Goal: Task Accomplishment & Management: Use online tool/utility

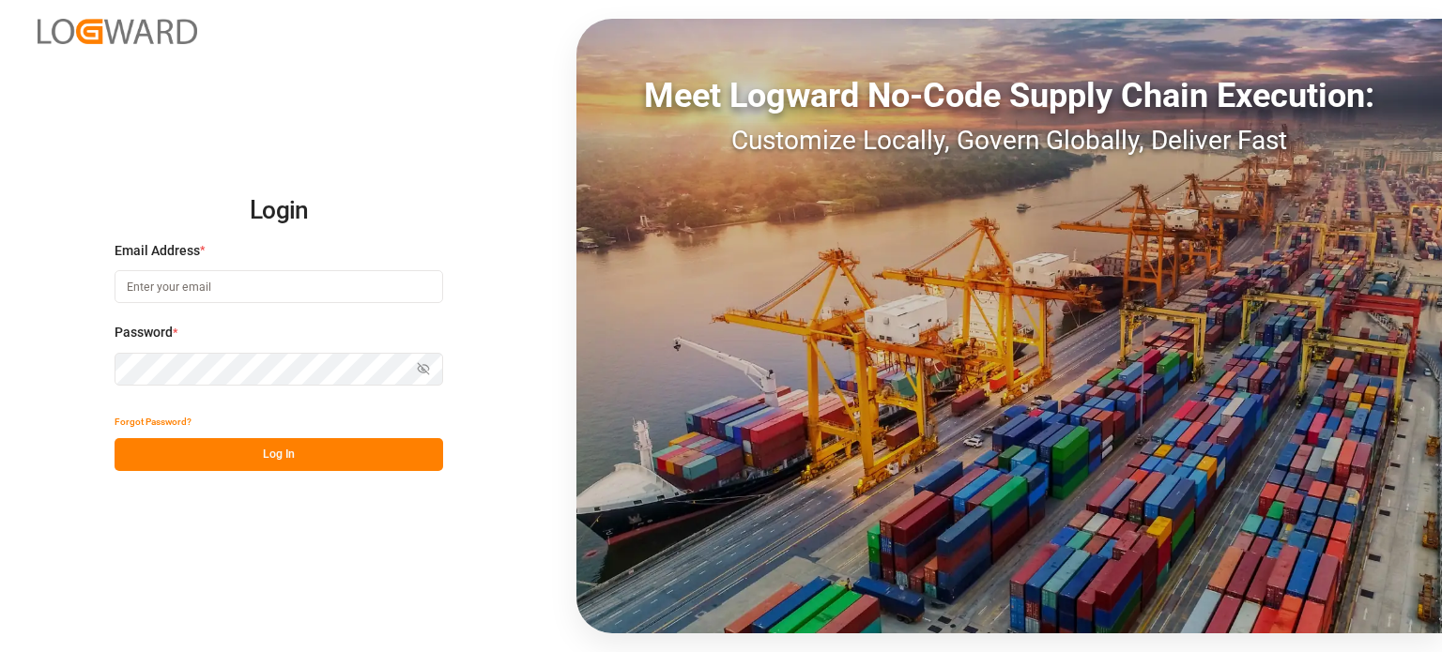
click at [201, 292] on input at bounding box center [279, 286] width 328 height 33
type input "[EMAIL_ADDRESS][DOMAIN_NAME]"
click at [271, 284] on input at bounding box center [279, 286] width 328 height 33
type input "[EMAIL_ADDRESS][DOMAIN_NAME]"
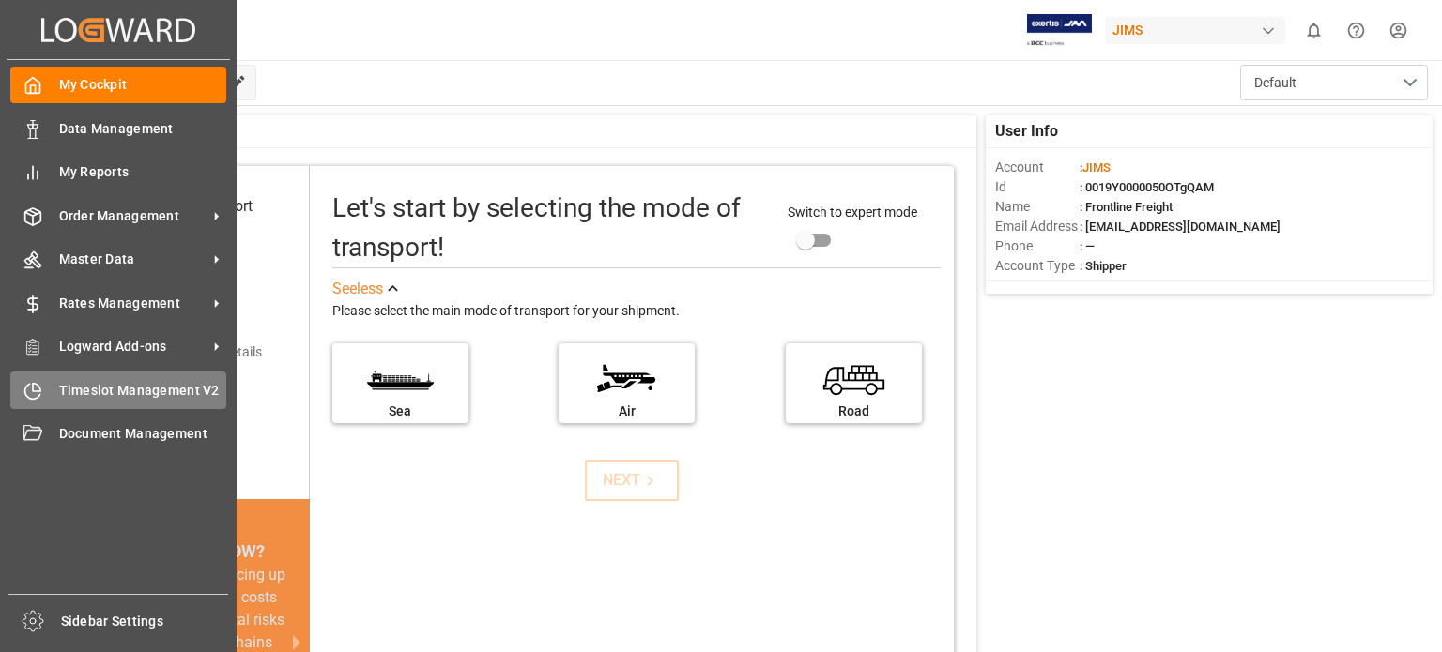
click at [84, 393] on span "Timeslot Management V2" at bounding box center [143, 391] width 168 height 20
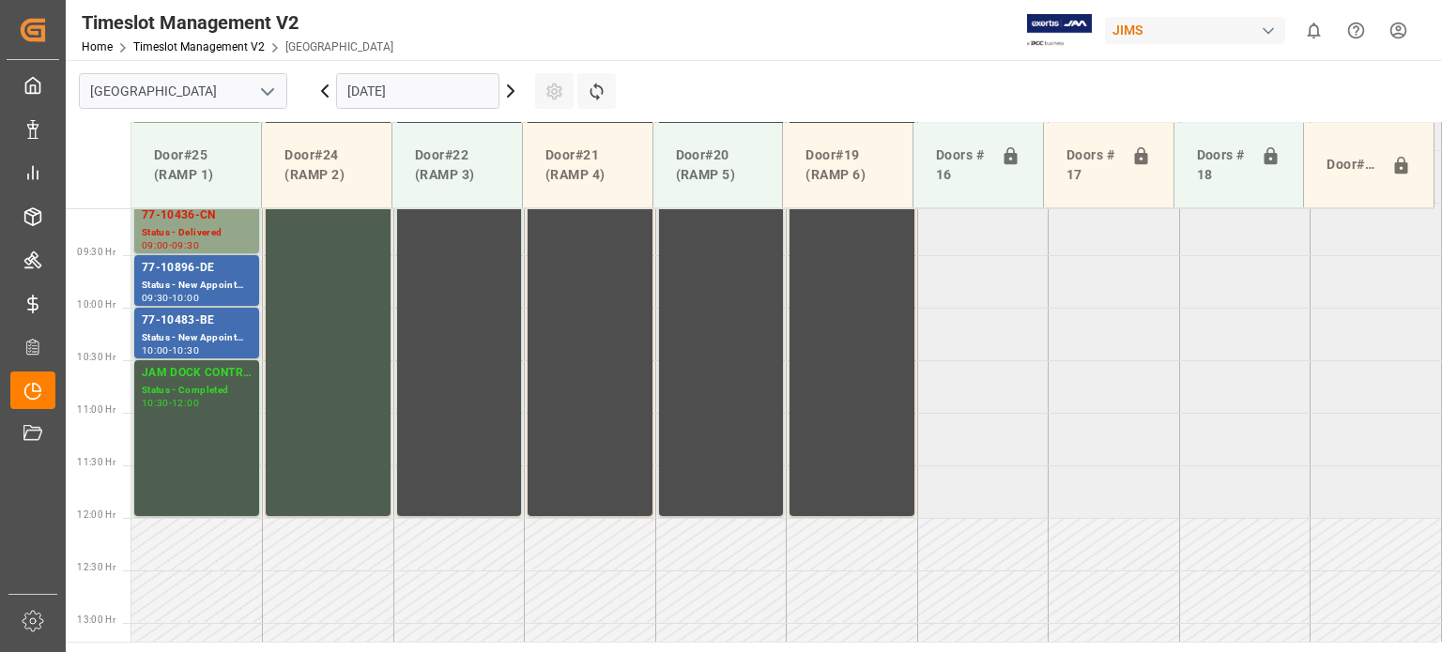
scroll to position [954, 0]
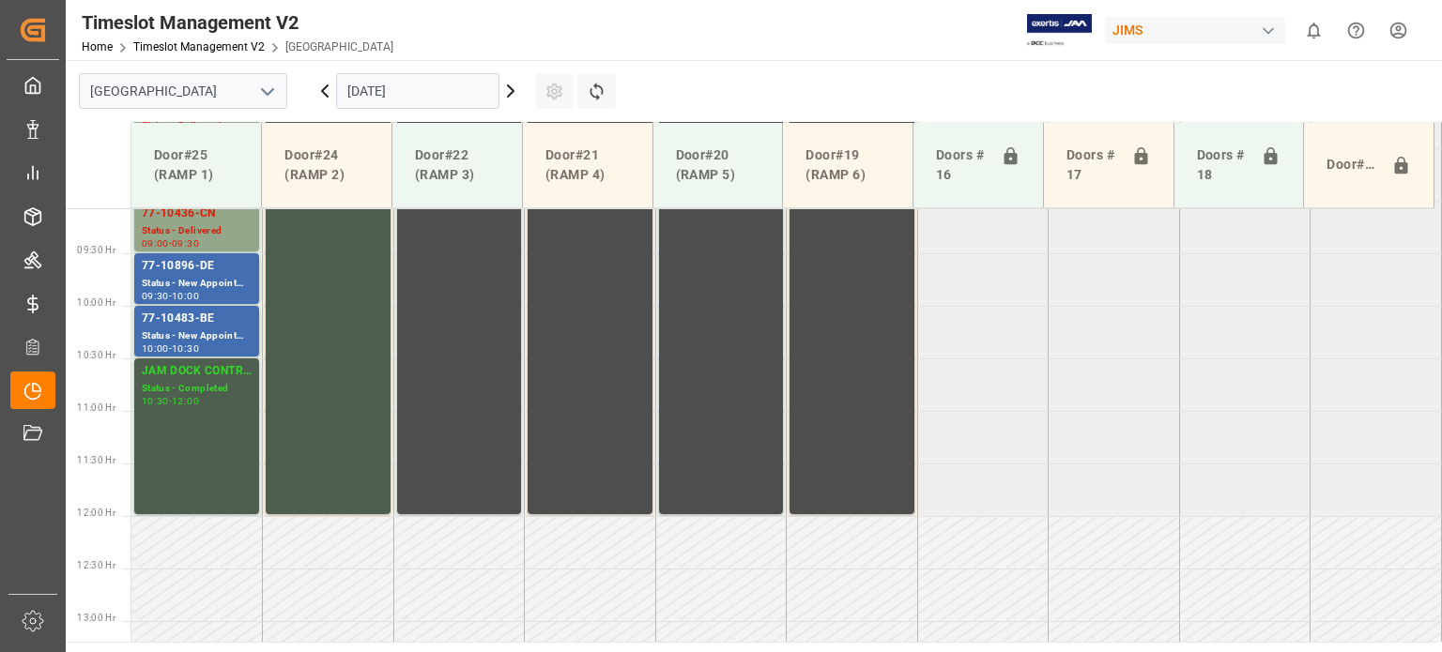
click at [443, 87] on input "[DATE]" at bounding box center [417, 91] width 163 height 36
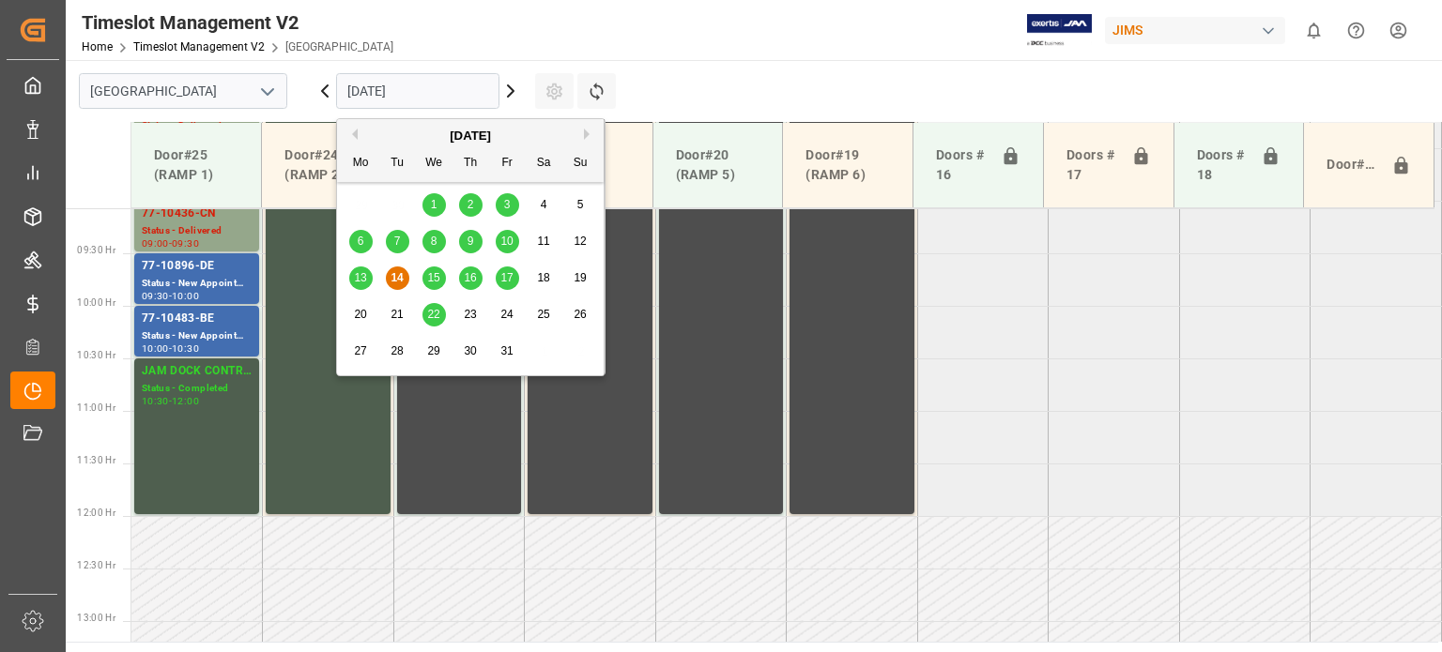
click at [505, 278] on span "17" at bounding box center [506, 277] width 12 height 13
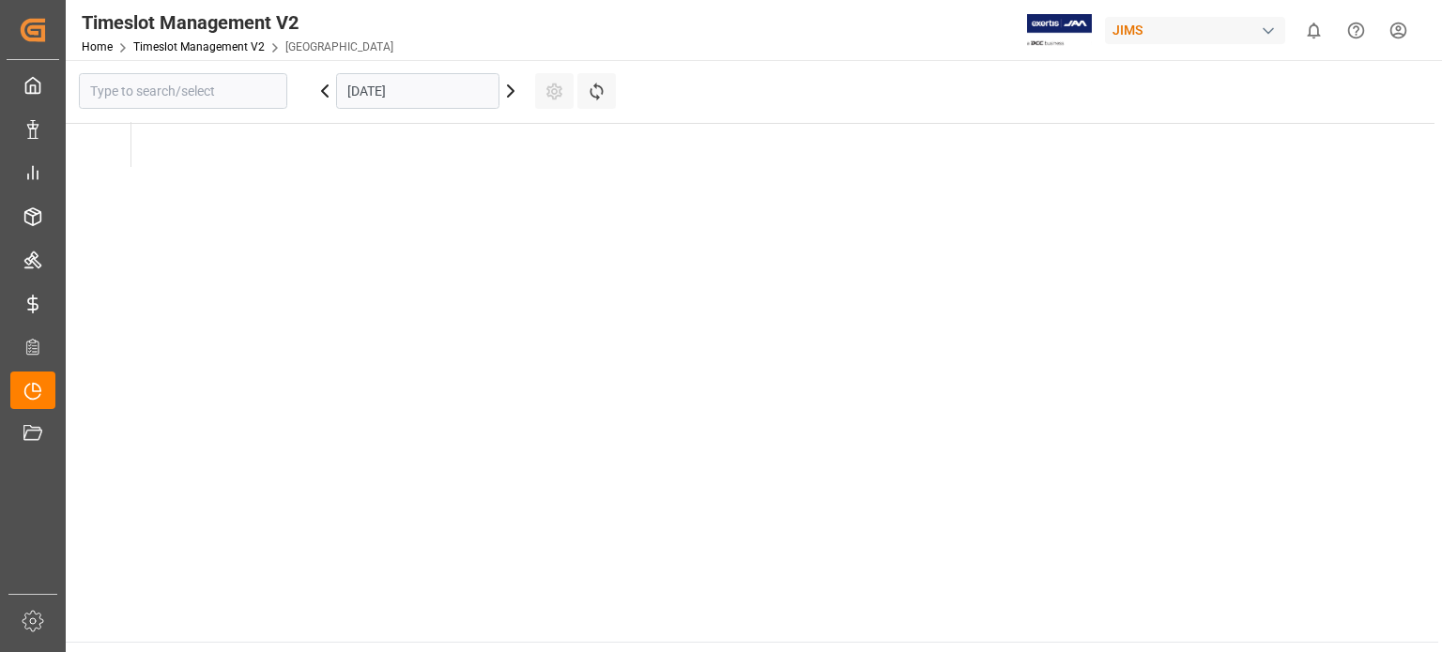
type input "[GEOGRAPHIC_DATA]"
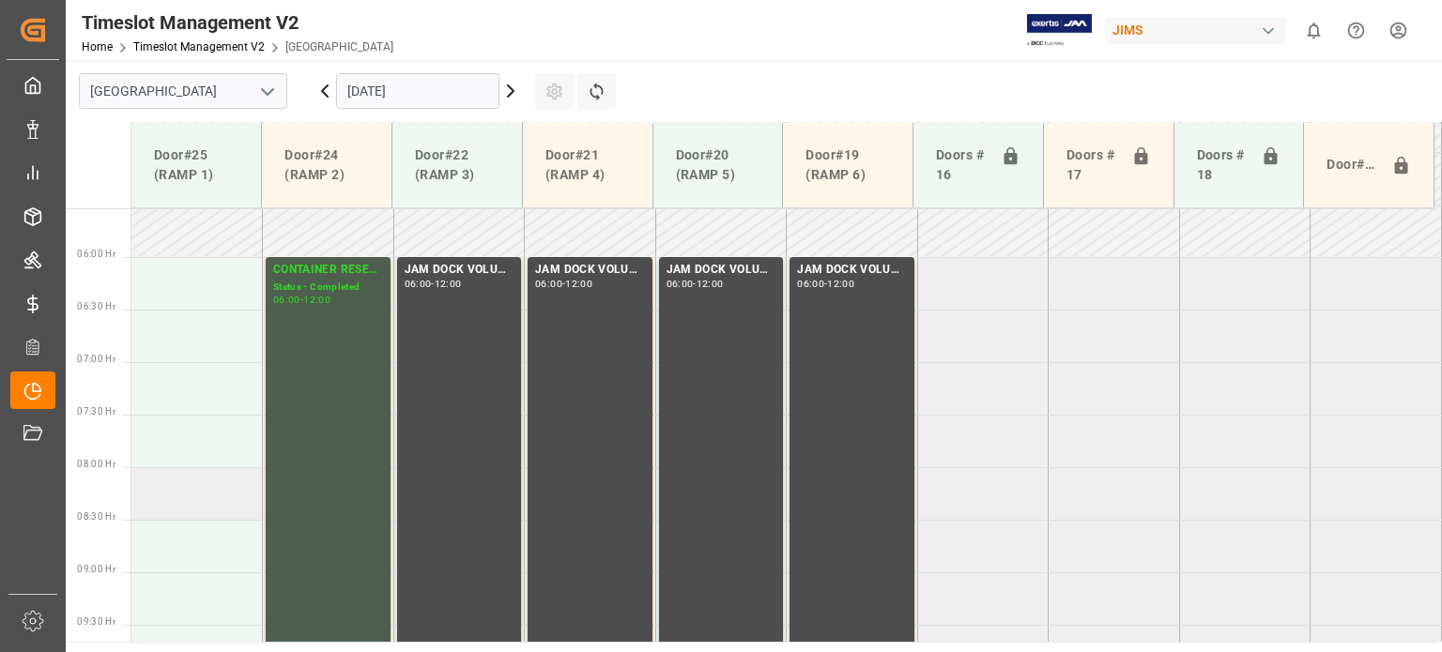
scroll to position [578, 0]
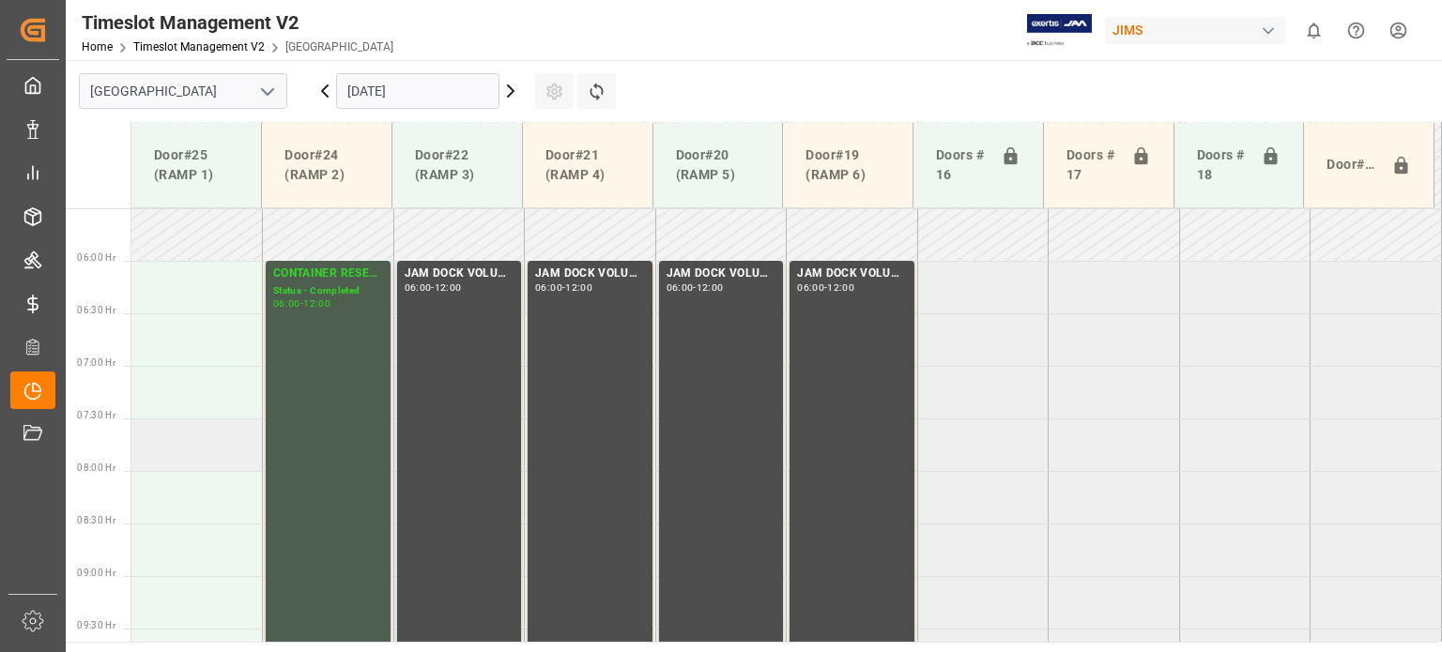
click at [196, 446] on td at bounding box center [196, 445] width 131 height 53
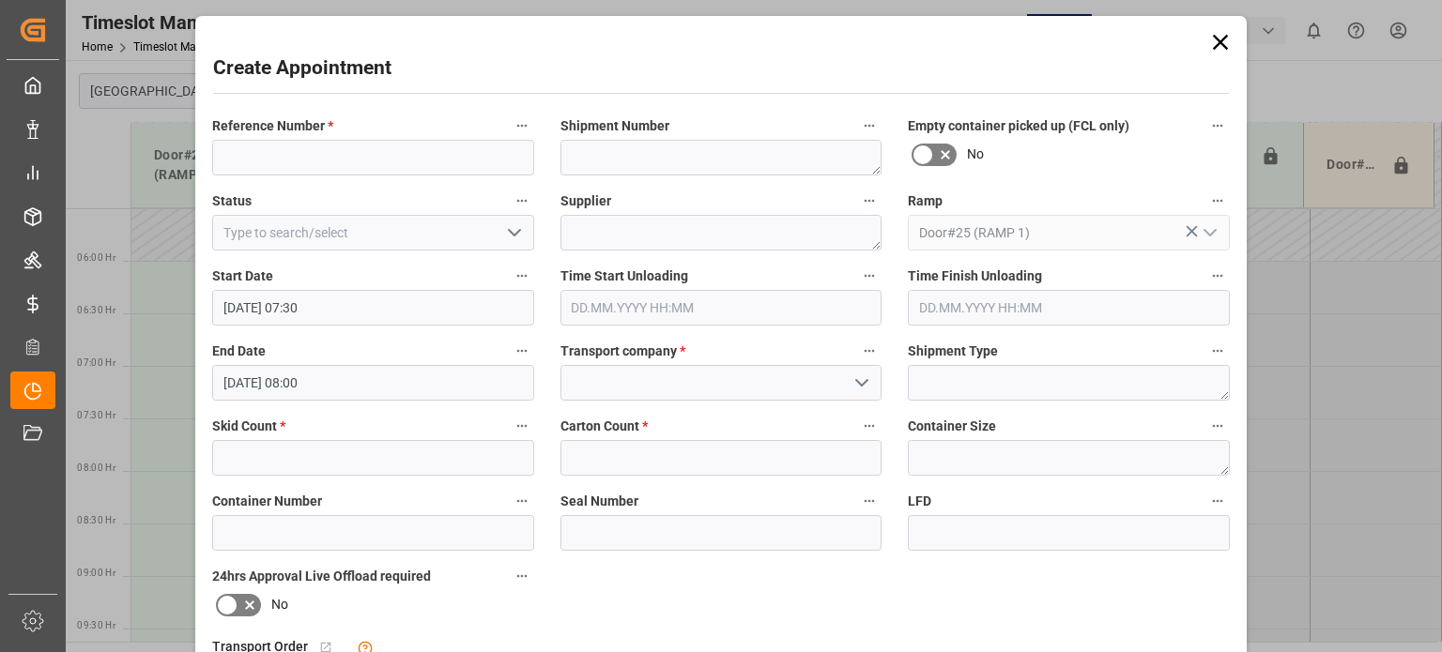
type input "[DATE] 07:30"
type input "[DATE] 08:00"
click at [286, 160] on input at bounding box center [373, 158] width 322 height 36
type input "77-11233-[GEOGRAPHIC_DATA]"
click at [634, 386] on input at bounding box center [721, 383] width 322 height 36
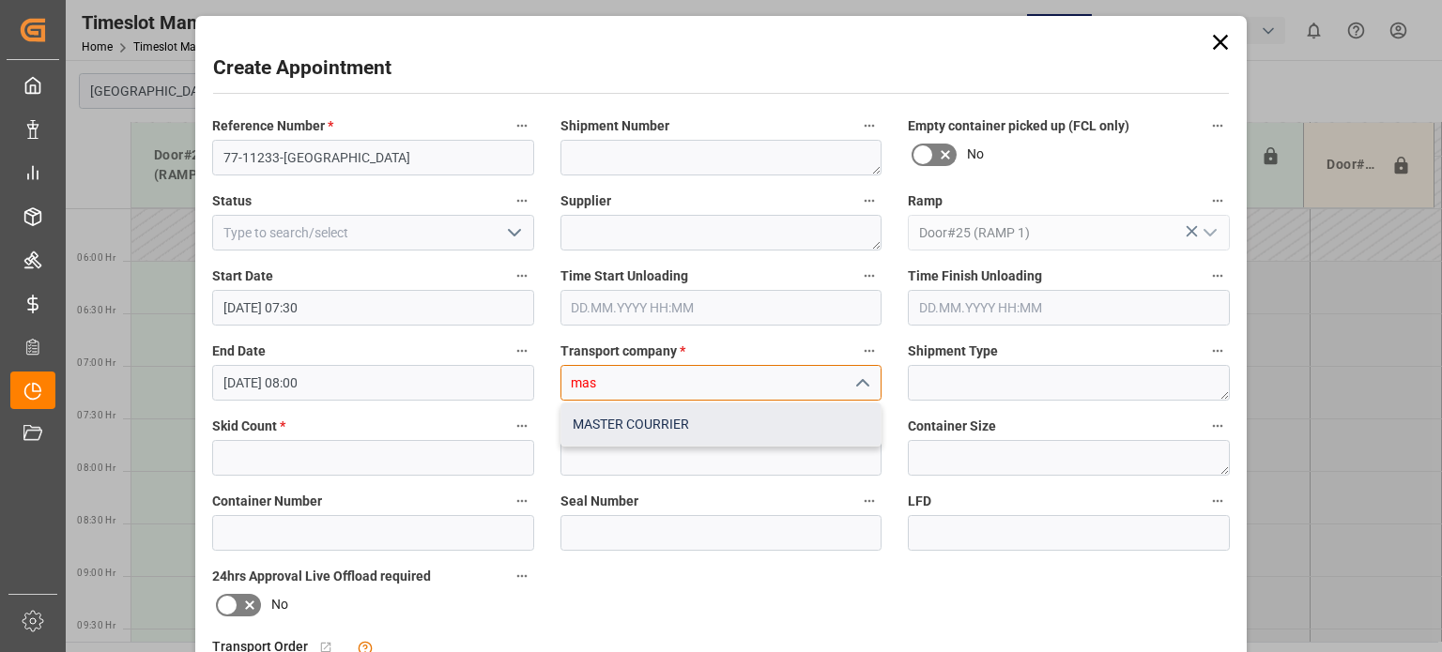
click at [660, 416] on div "MASTER COURRIER" at bounding box center [721, 425] width 320 height 42
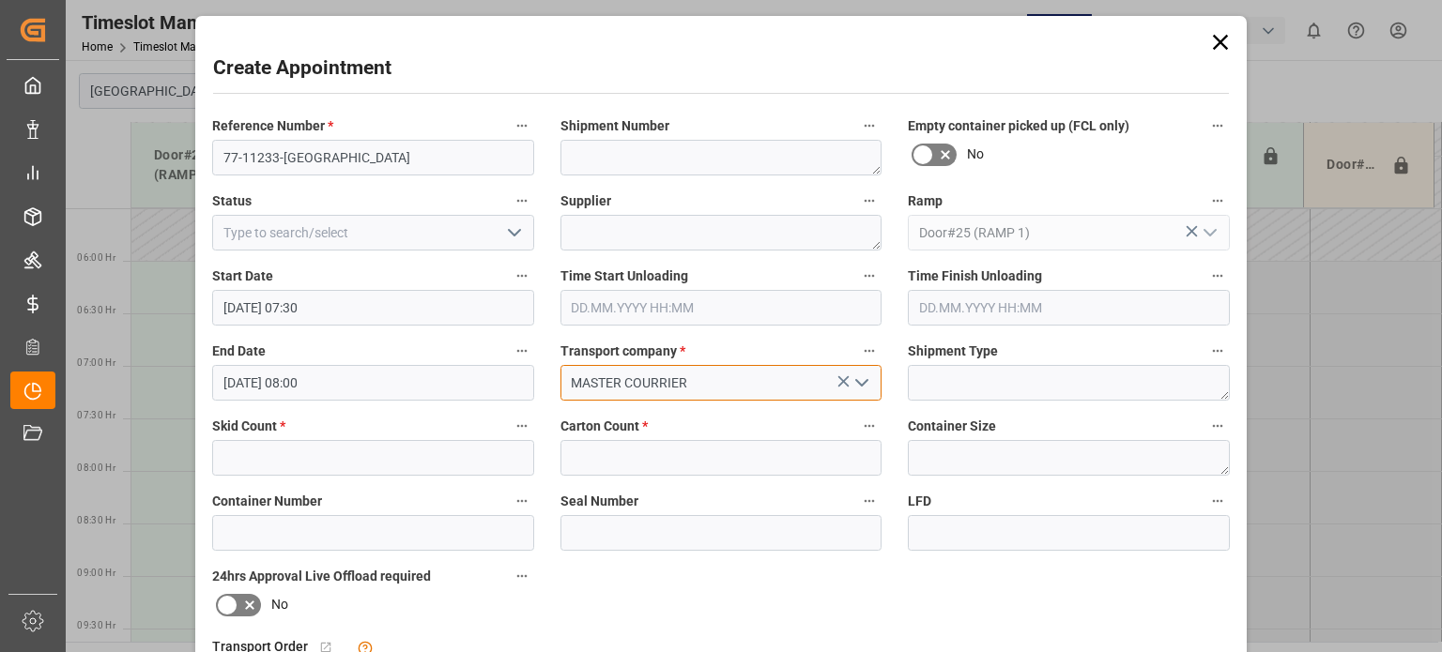
type input "MASTER COURRIER"
click at [450, 453] on input "text" at bounding box center [373, 458] width 322 height 36
type input "4"
click at [619, 447] on input "text" at bounding box center [721, 458] width 322 height 36
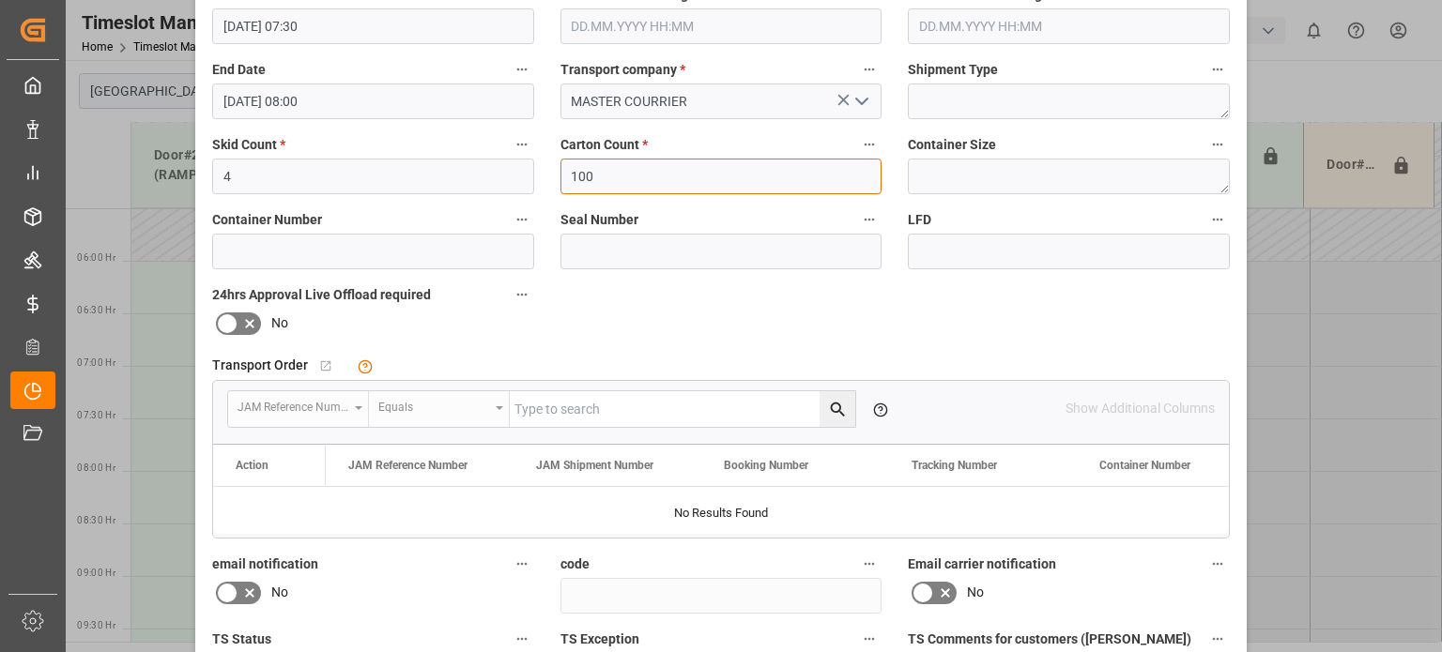
scroll to position [486, 0]
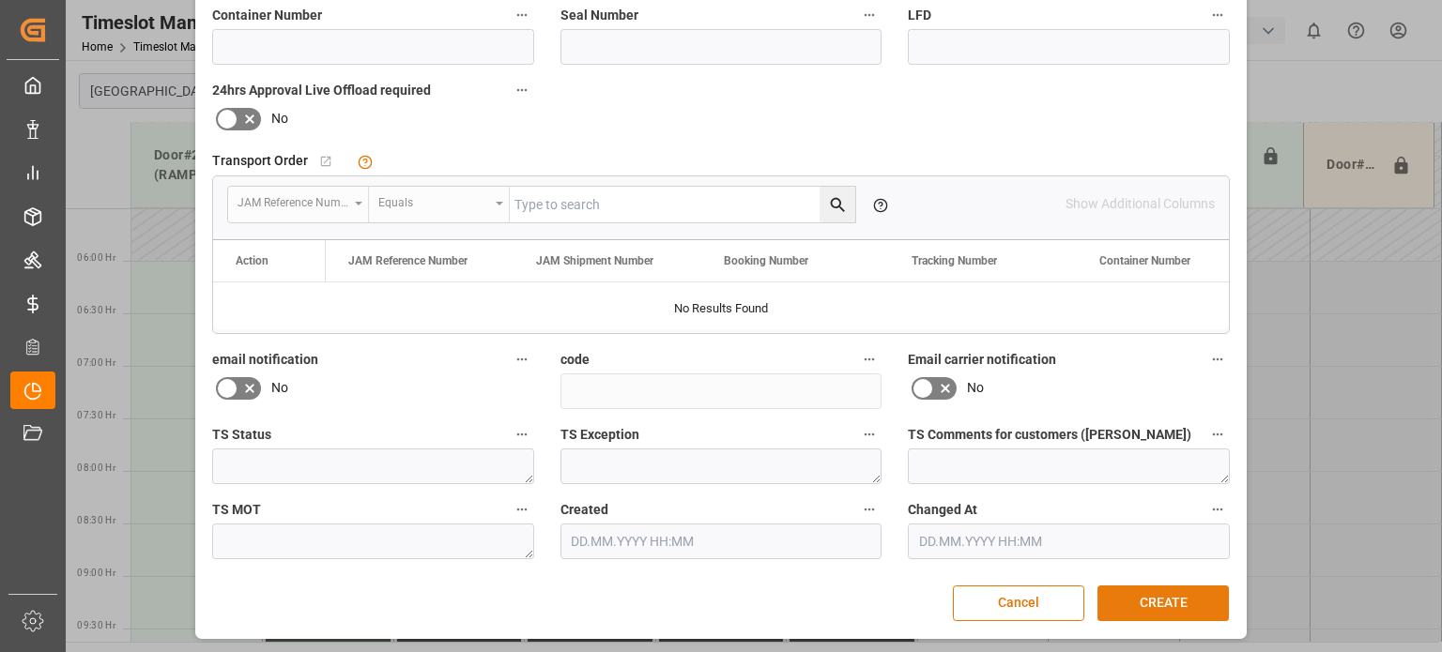
type input "100"
click at [1130, 598] on button "CREATE" at bounding box center [1162, 604] width 131 height 36
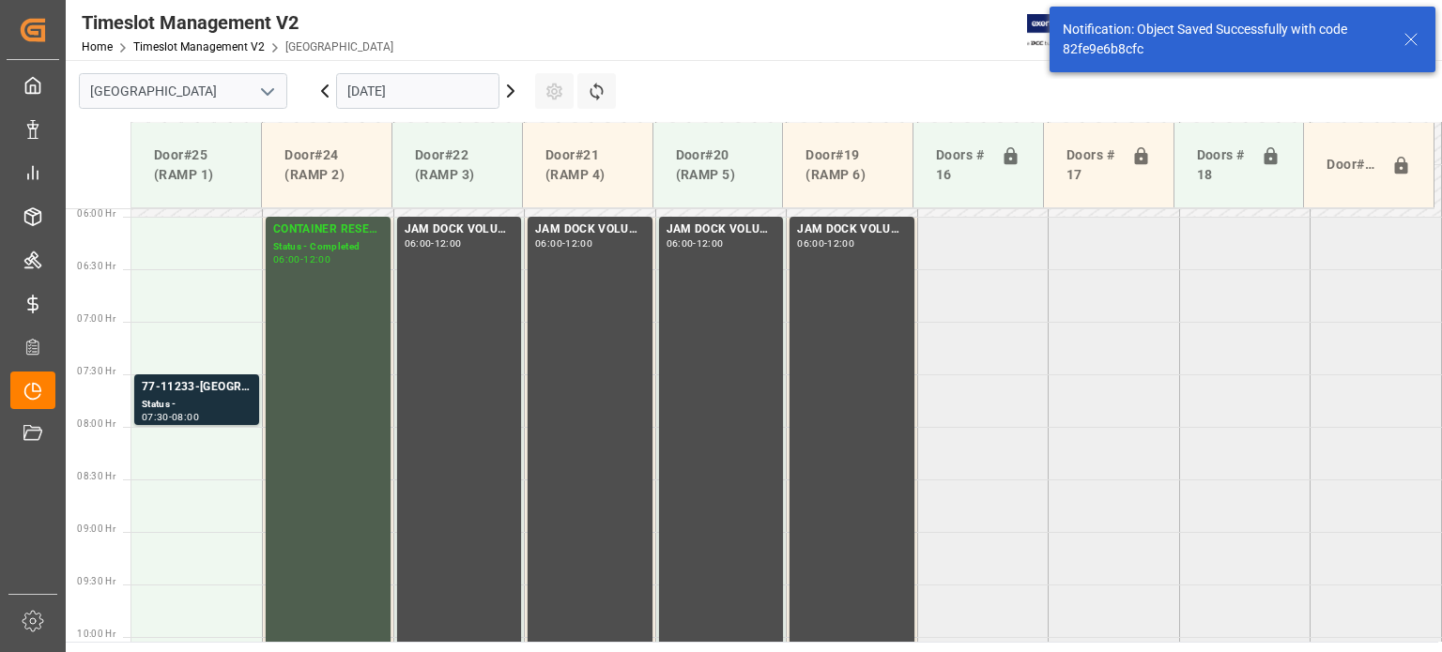
scroll to position [638, 0]
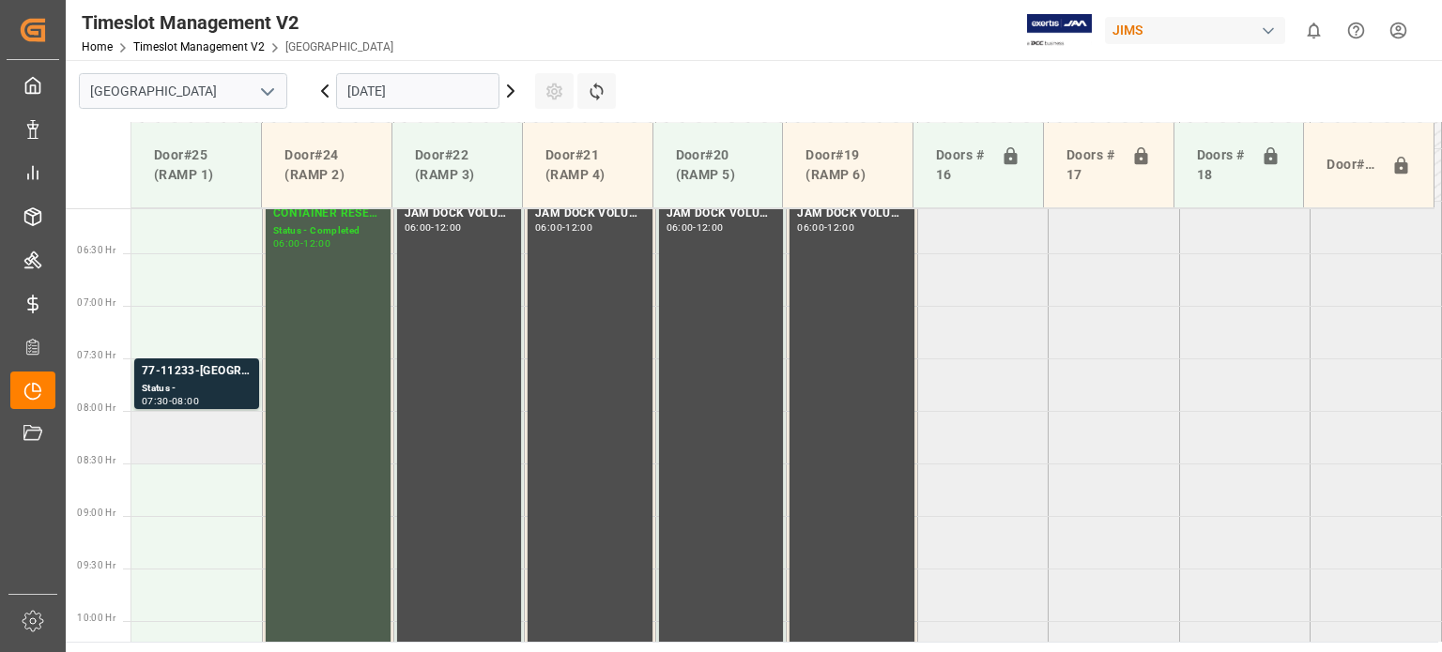
click at [193, 439] on td at bounding box center [196, 437] width 131 height 53
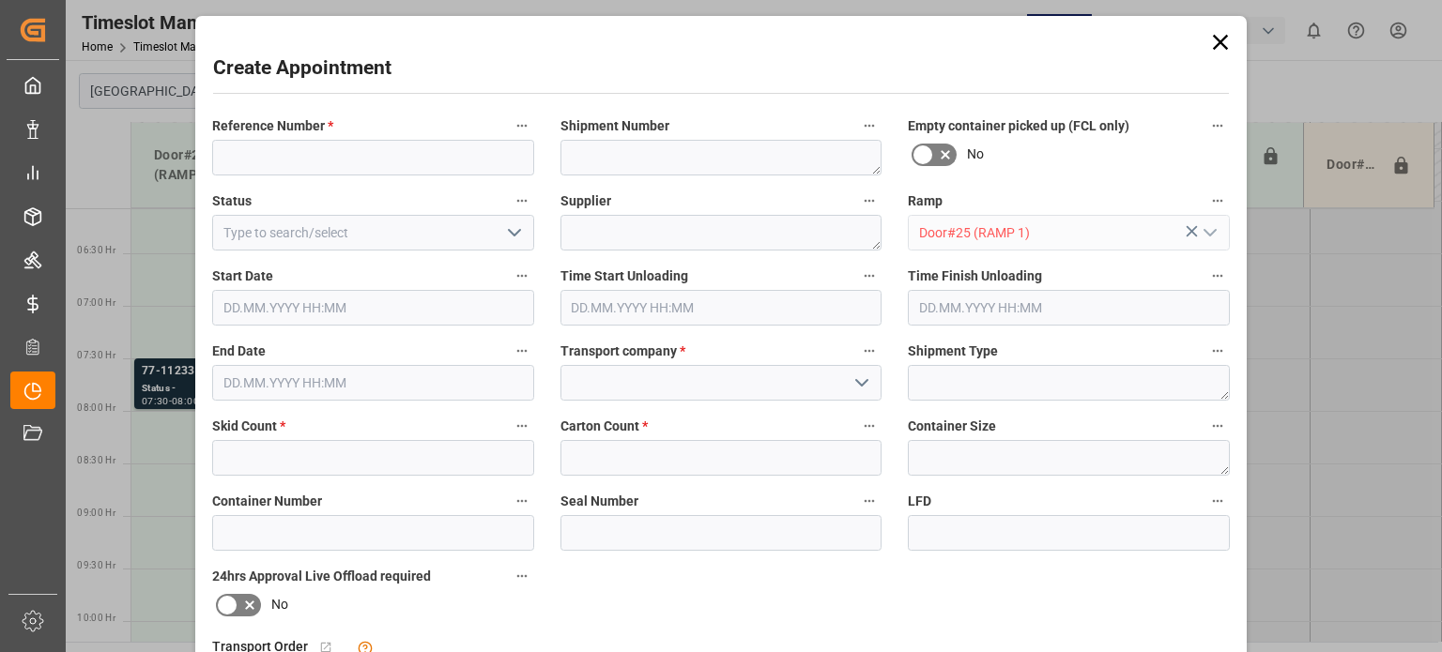
type input "[DATE] 08:00"
type input "[DATE] 08:30"
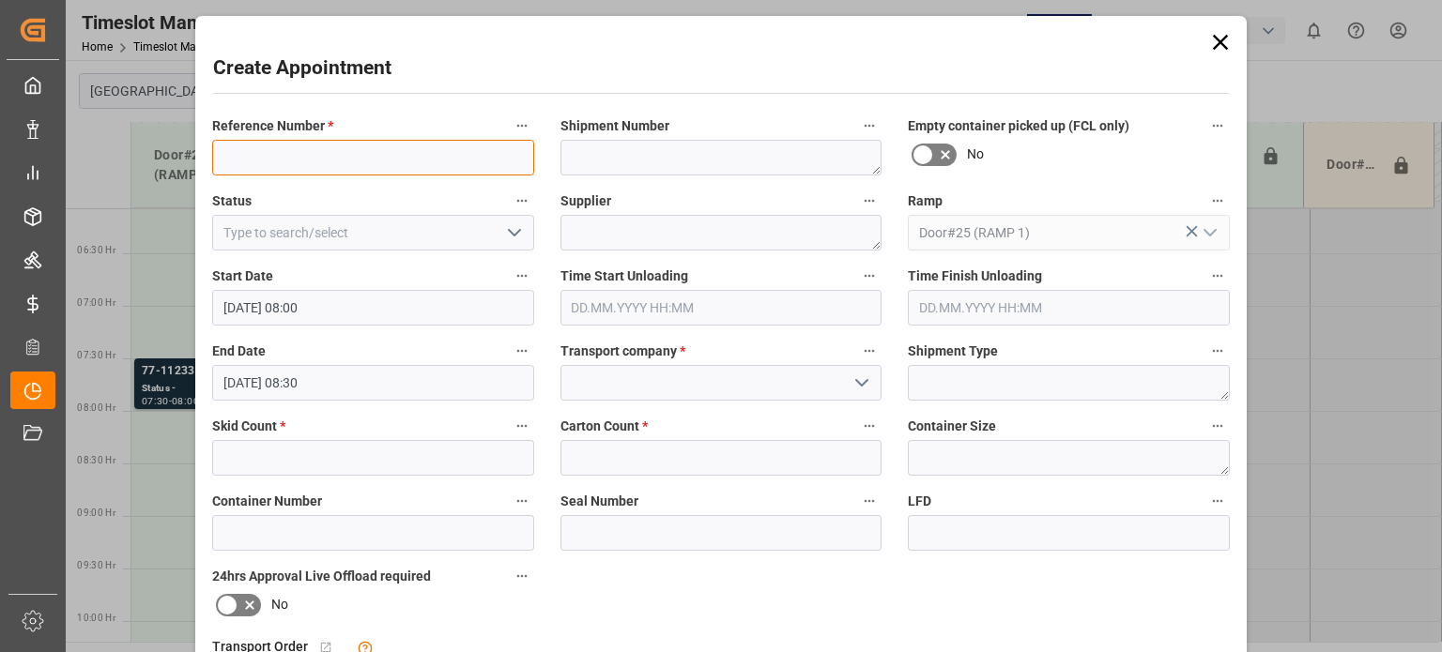
click at [316, 140] on input at bounding box center [373, 158] width 322 height 36
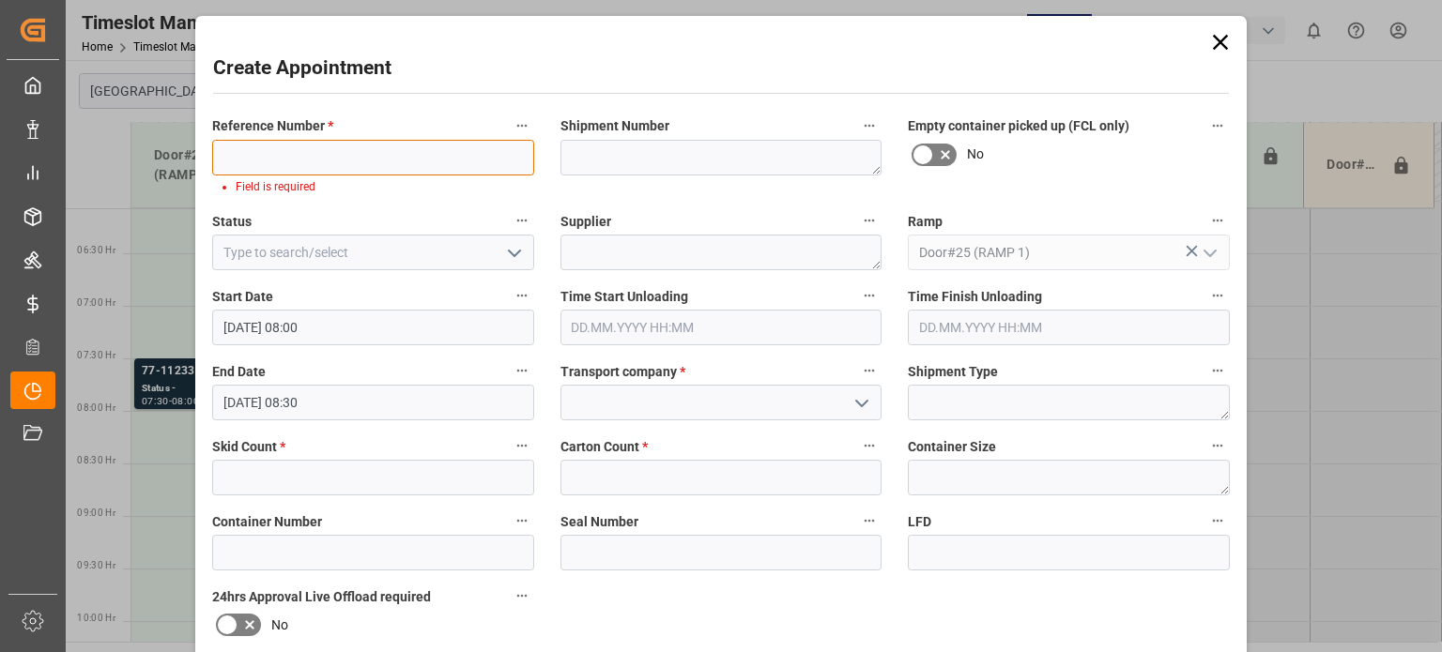
click at [278, 154] on input at bounding box center [373, 158] width 322 height 36
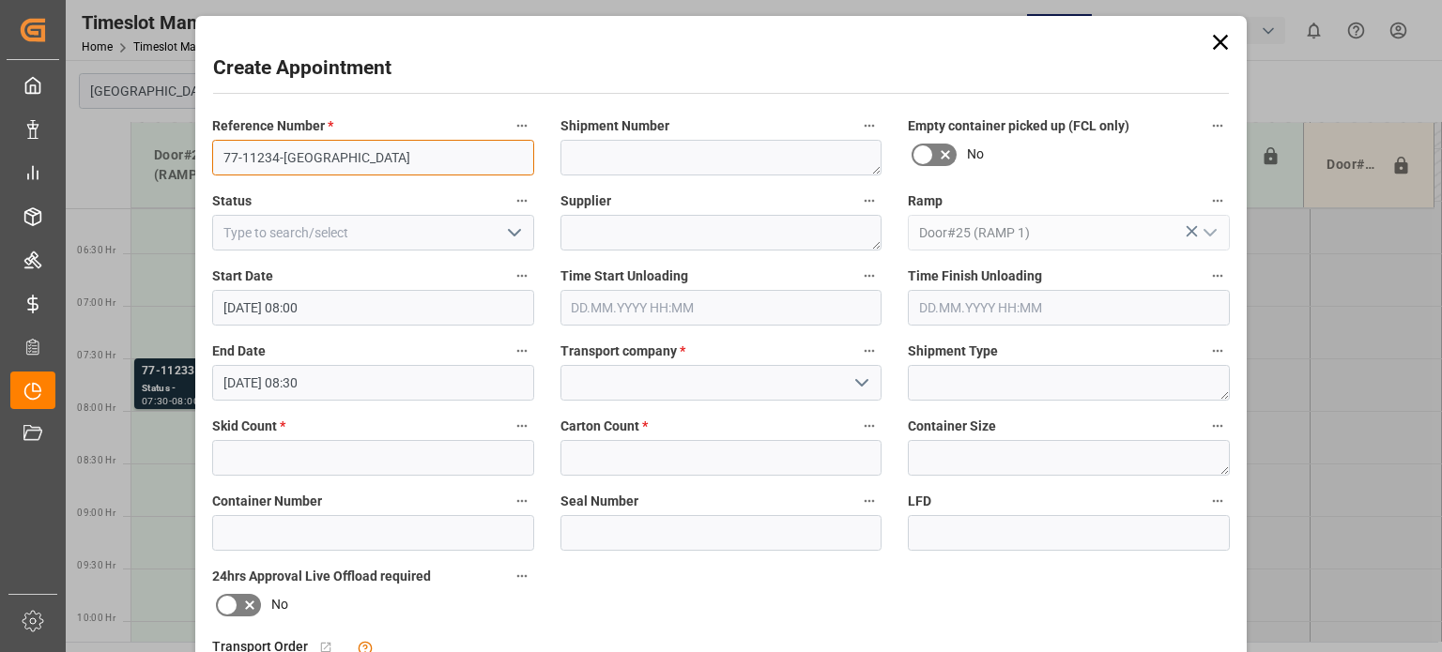
type input "77-11234-[GEOGRAPHIC_DATA]"
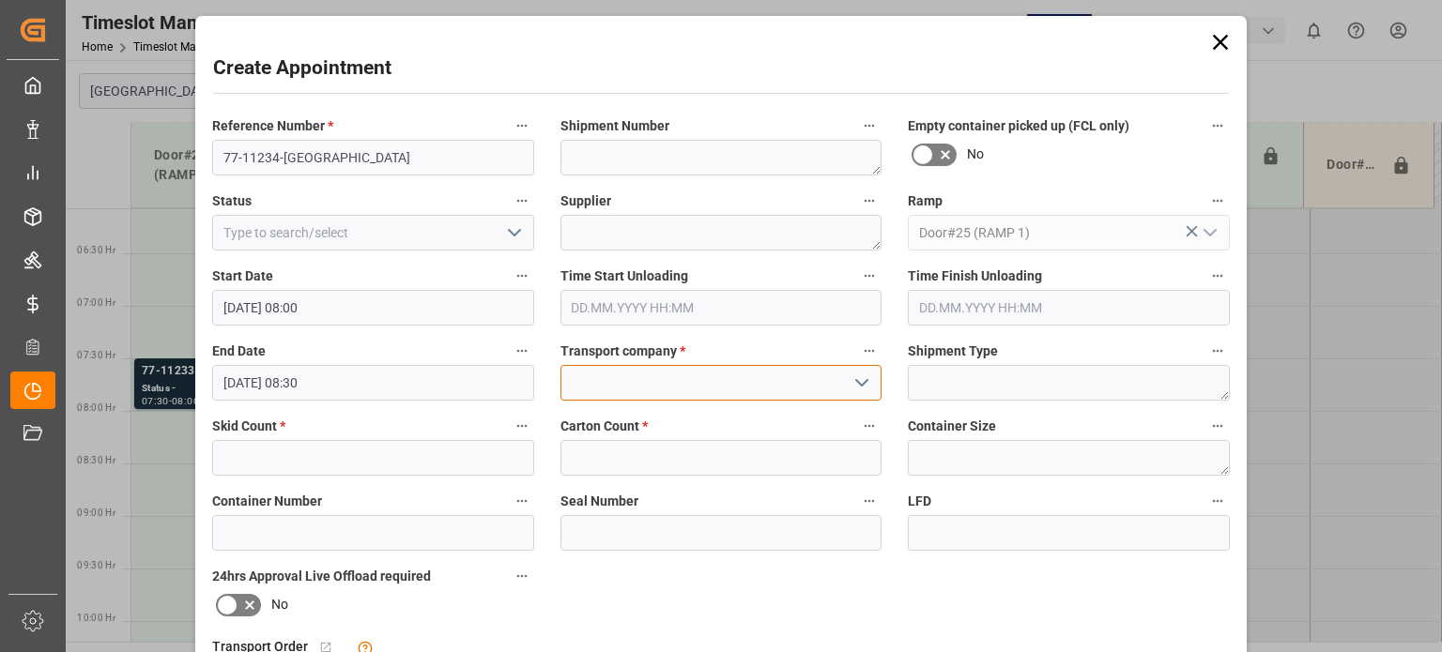
click at [608, 378] on input at bounding box center [721, 383] width 322 height 36
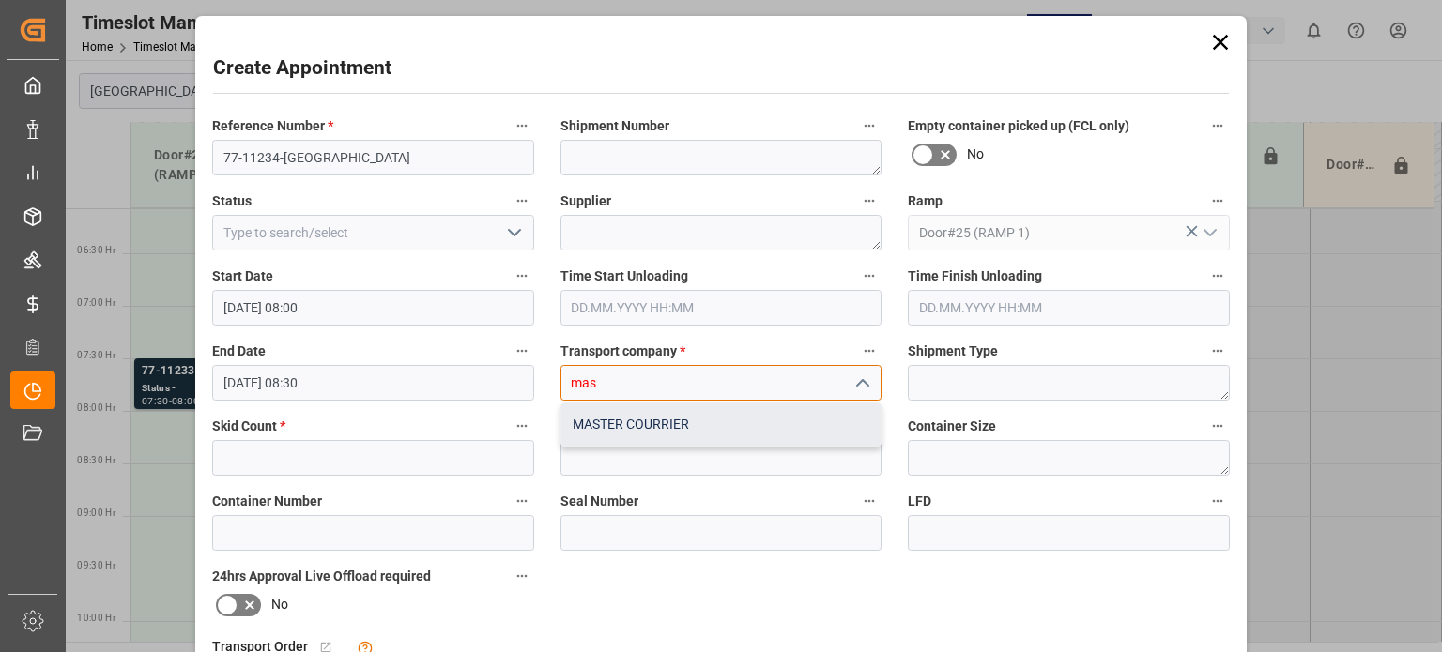
click at [619, 410] on div "MASTER COURRIER" at bounding box center [721, 425] width 320 height 42
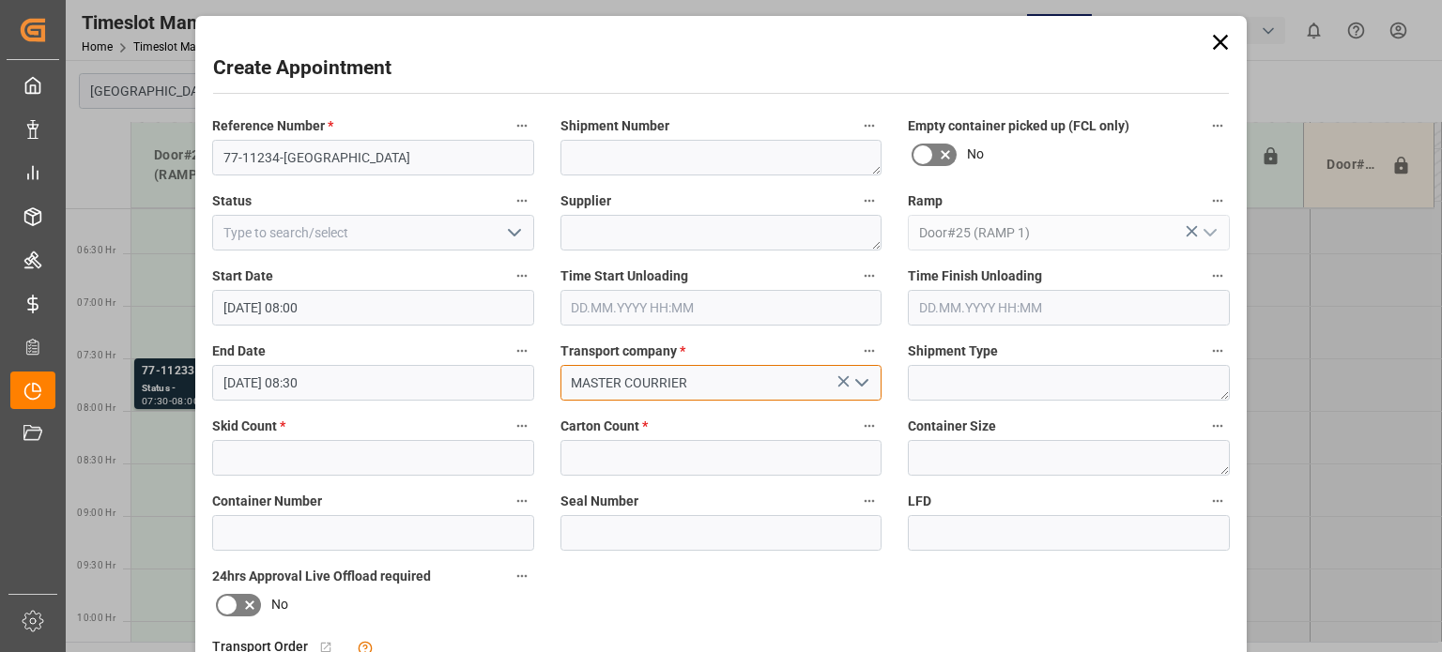
type input "MASTER COURRIER"
click at [325, 454] on input "text" at bounding box center [373, 458] width 322 height 36
type input "7"
click at [613, 465] on input "text" at bounding box center [721, 458] width 322 height 36
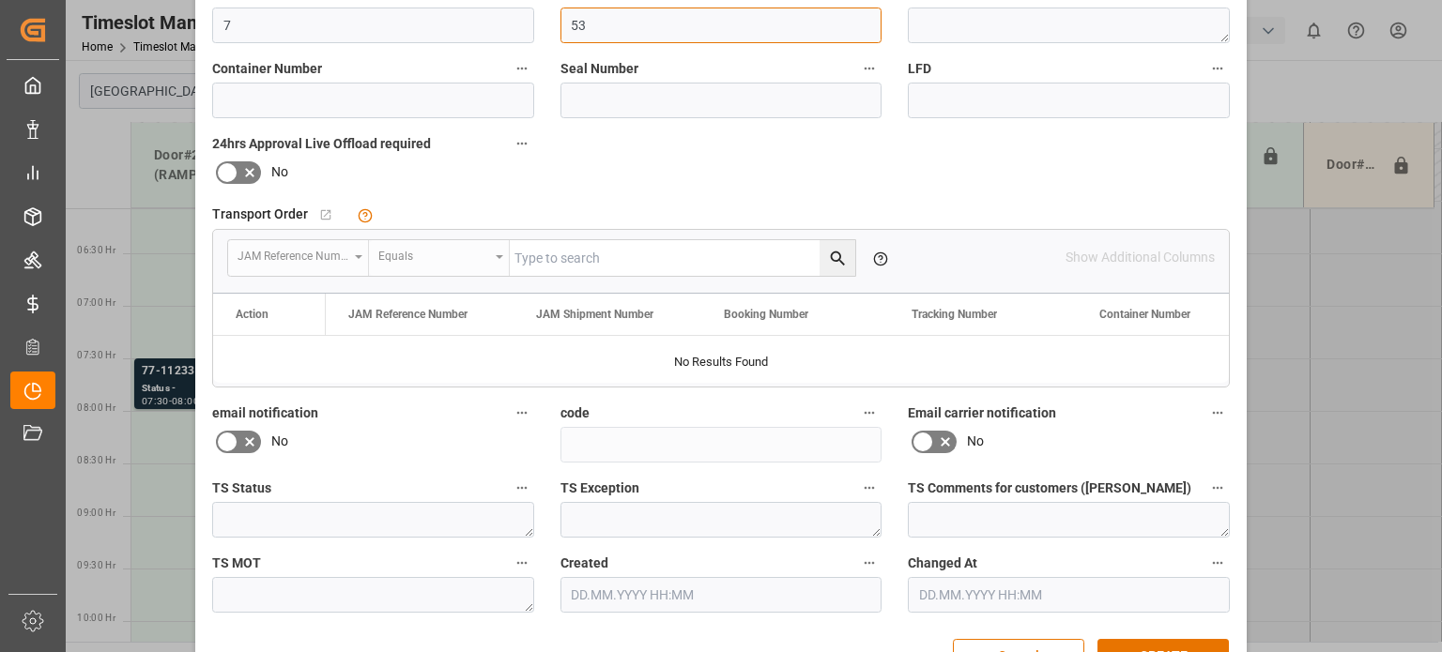
scroll to position [486, 0]
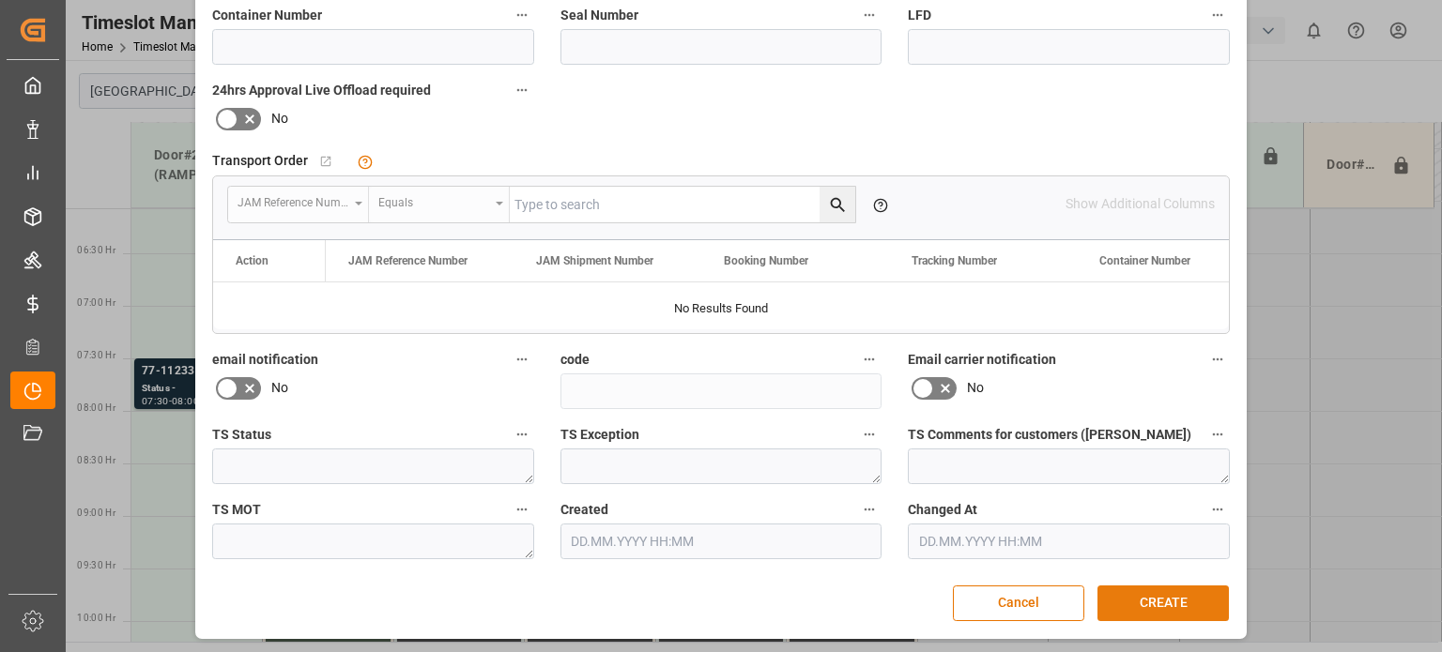
type input "53"
click at [1149, 592] on button "CREATE" at bounding box center [1162, 604] width 131 height 36
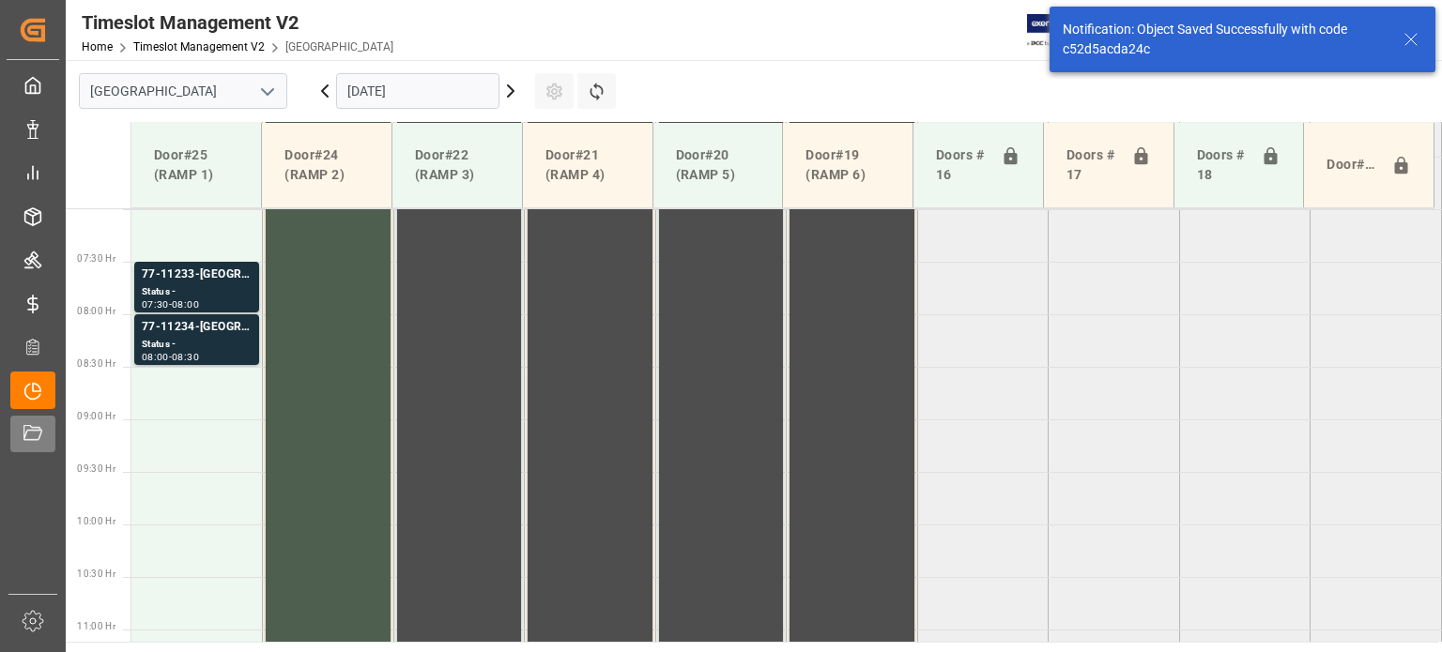
scroll to position [743, 0]
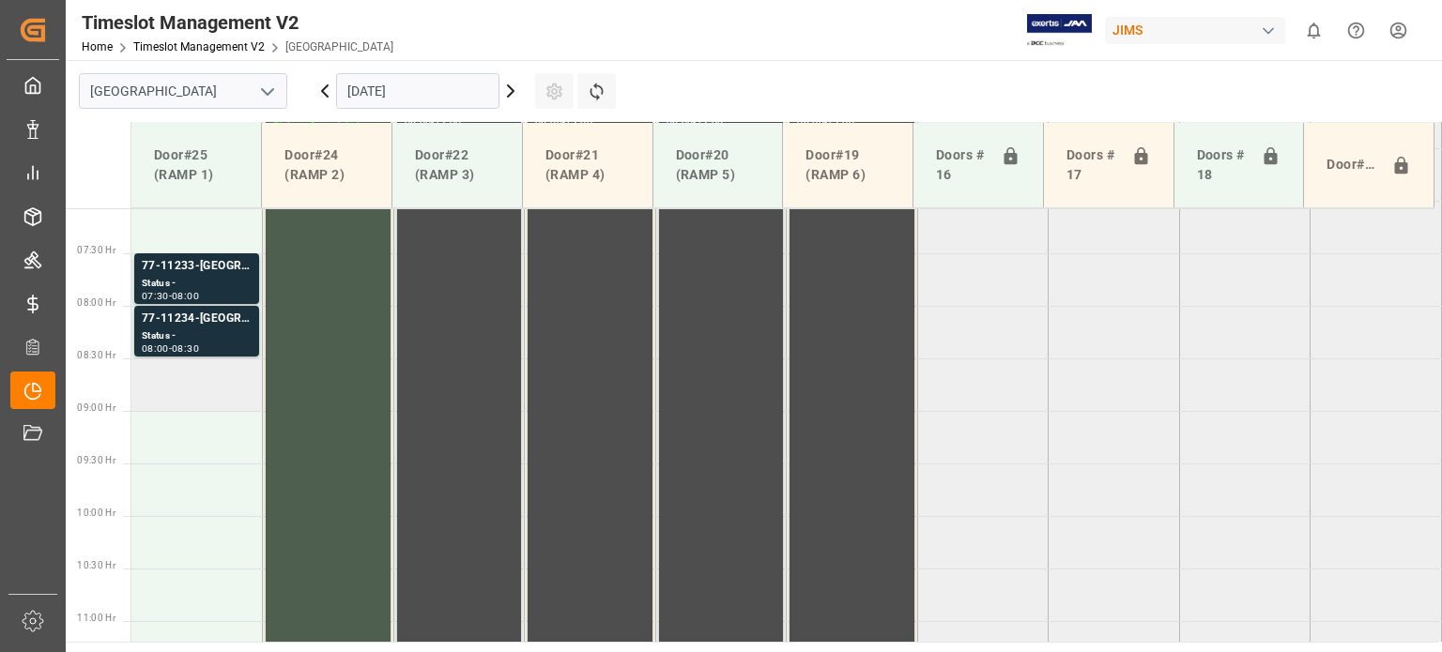
click at [203, 382] on td at bounding box center [196, 385] width 131 height 53
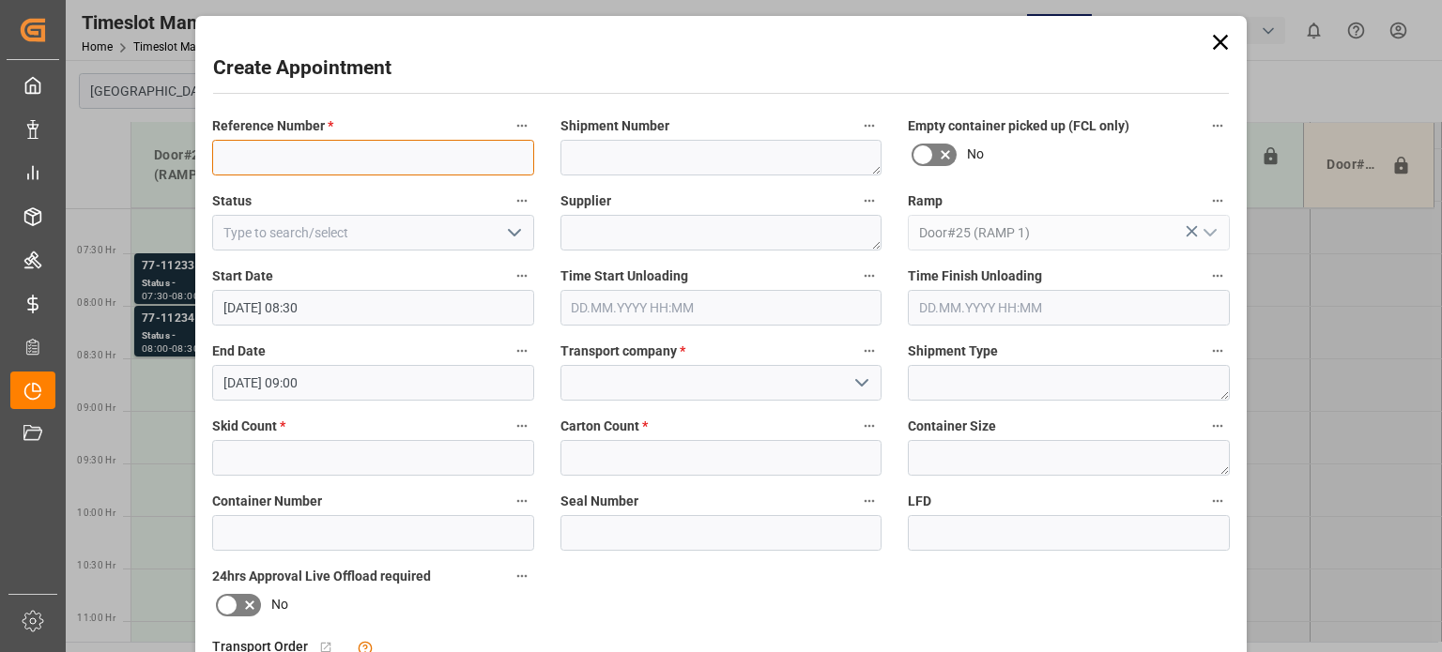
click at [320, 154] on input at bounding box center [373, 158] width 322 height 36
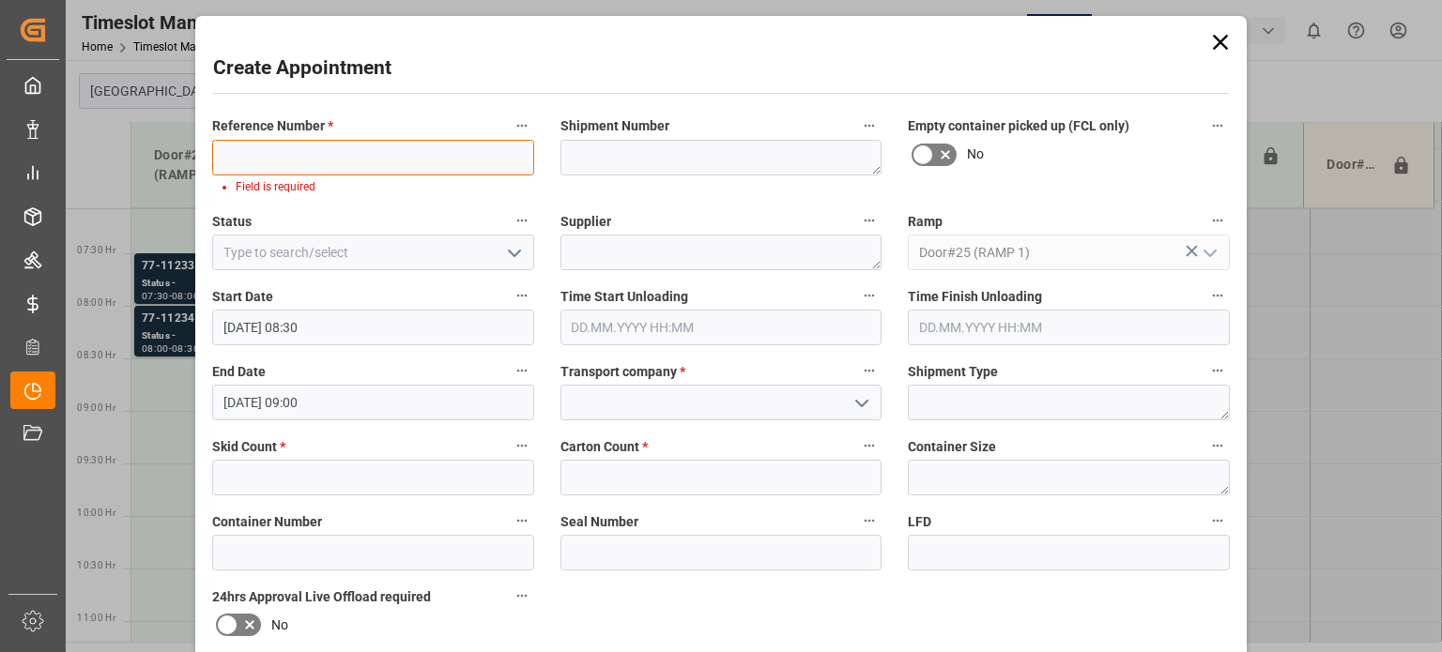
click at [278, 160] on input at bounding box center [373, 158] width 322 height 36
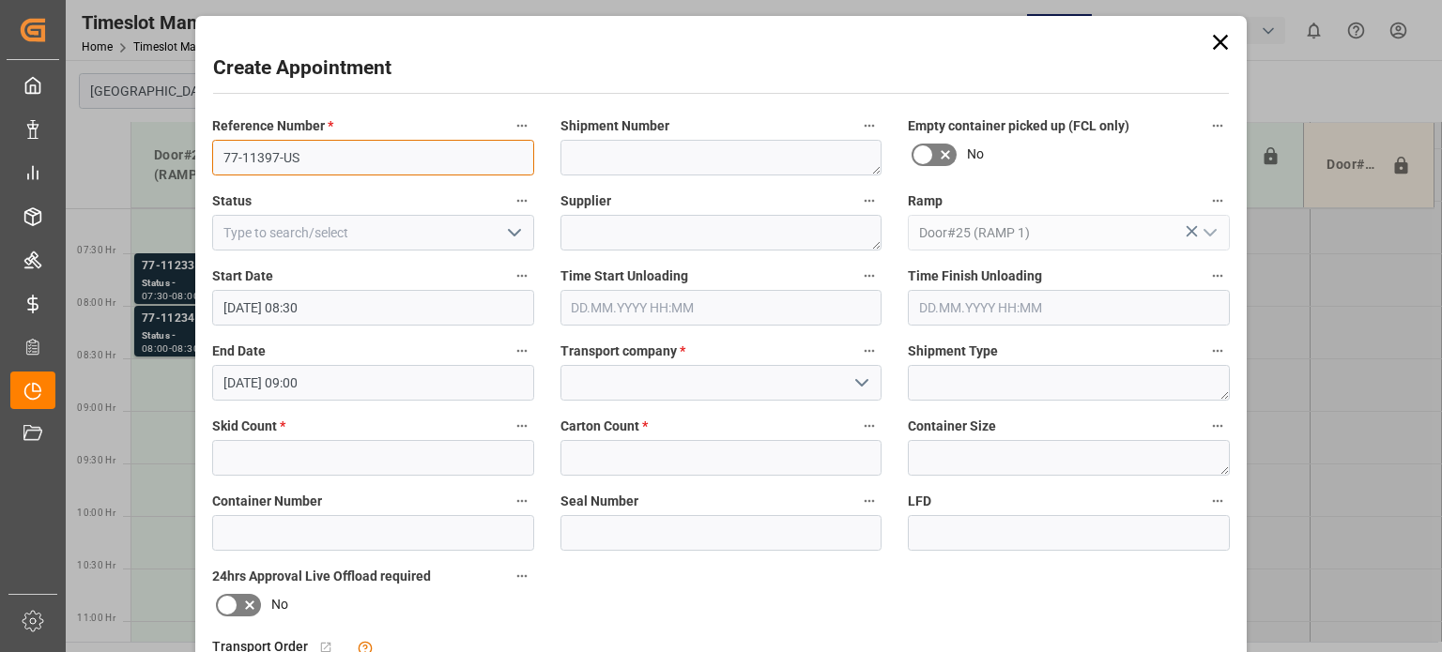
type input "77-11397-US"
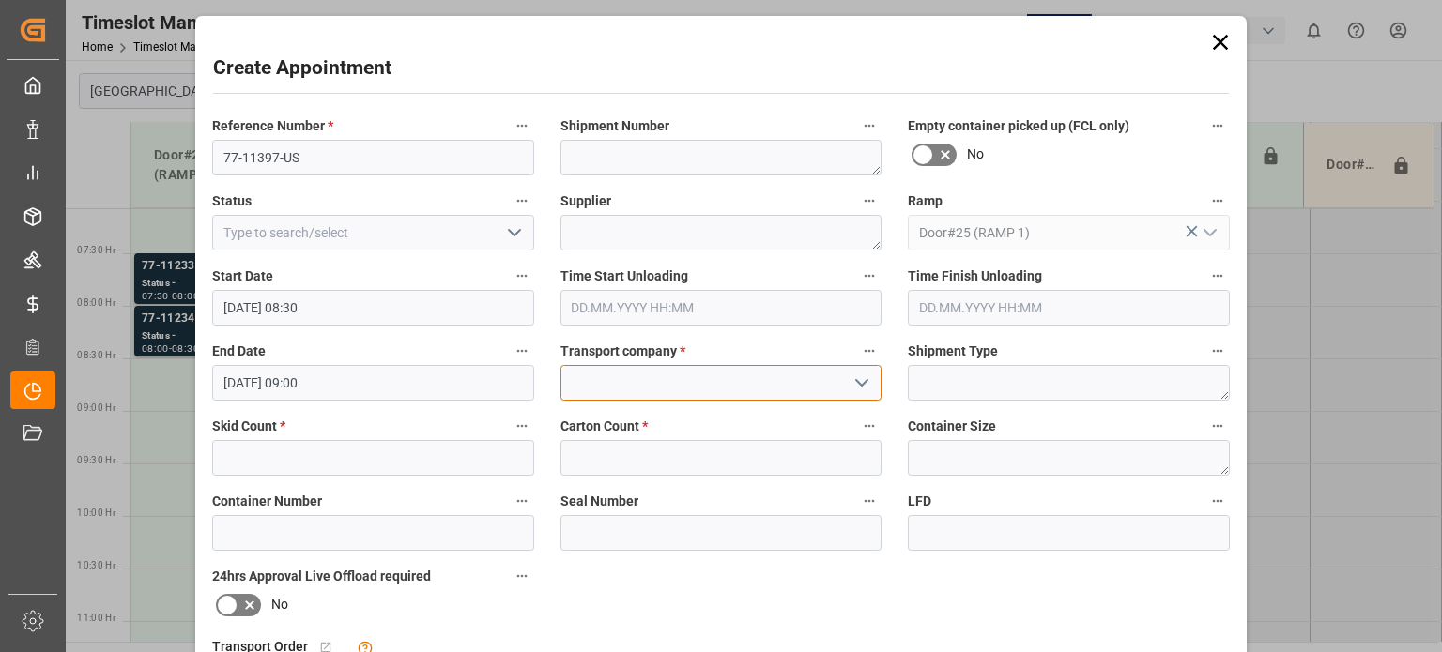
click at [588, 382] on input at bounding box center [721, 383] width 322 height 36
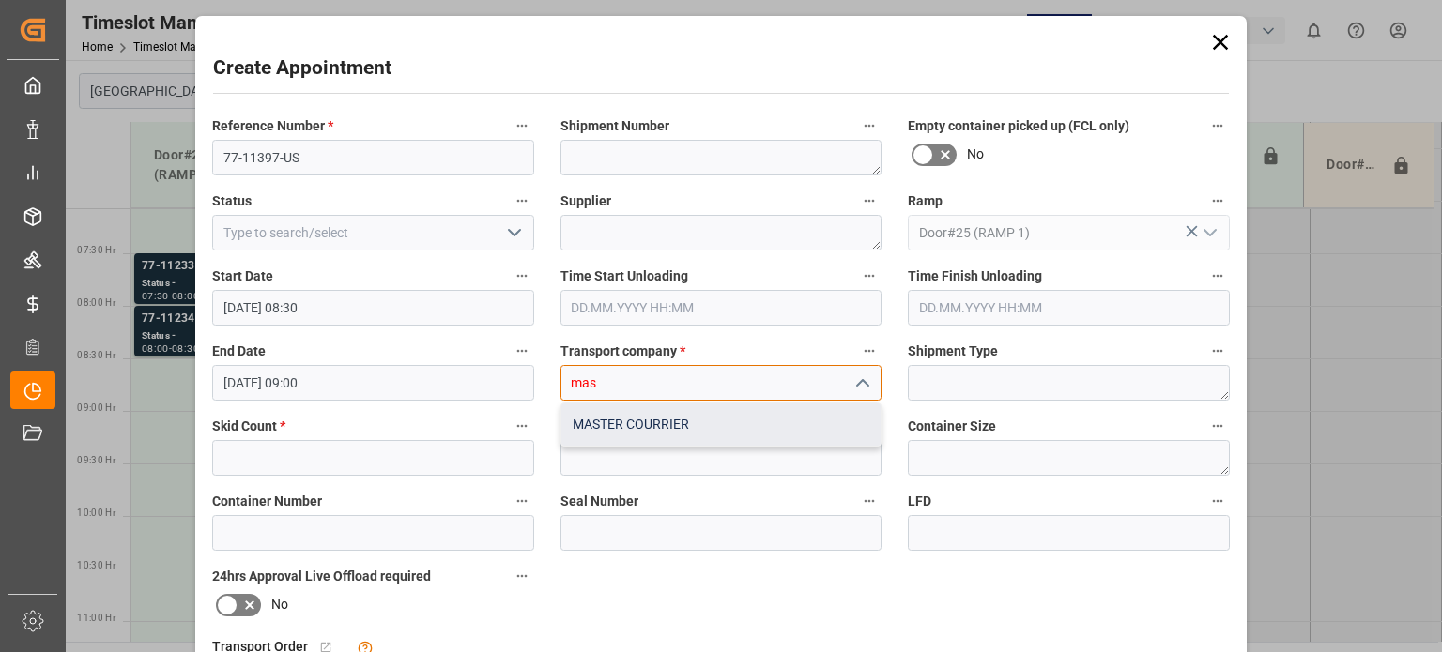
click at [628, 418] on div "MASTER COURRIER" at bounding box center [721, 425] width 320 height 42
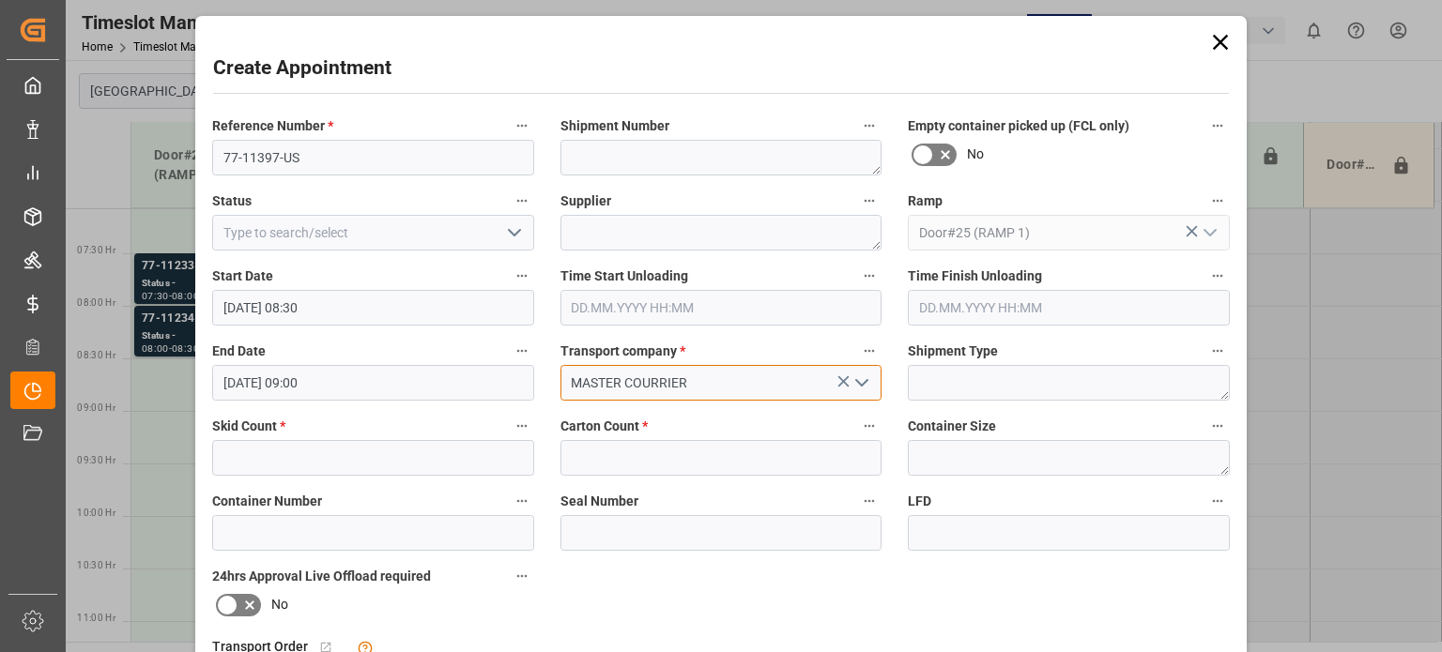
type input "MASTER COURRIER"
click at [360, 463] on input "text" at bounding box center [373, 458] width 322 height 36
type input "5"
click at [609, 465] on input "text" at bounding box center [721, 458] width 322 height 36
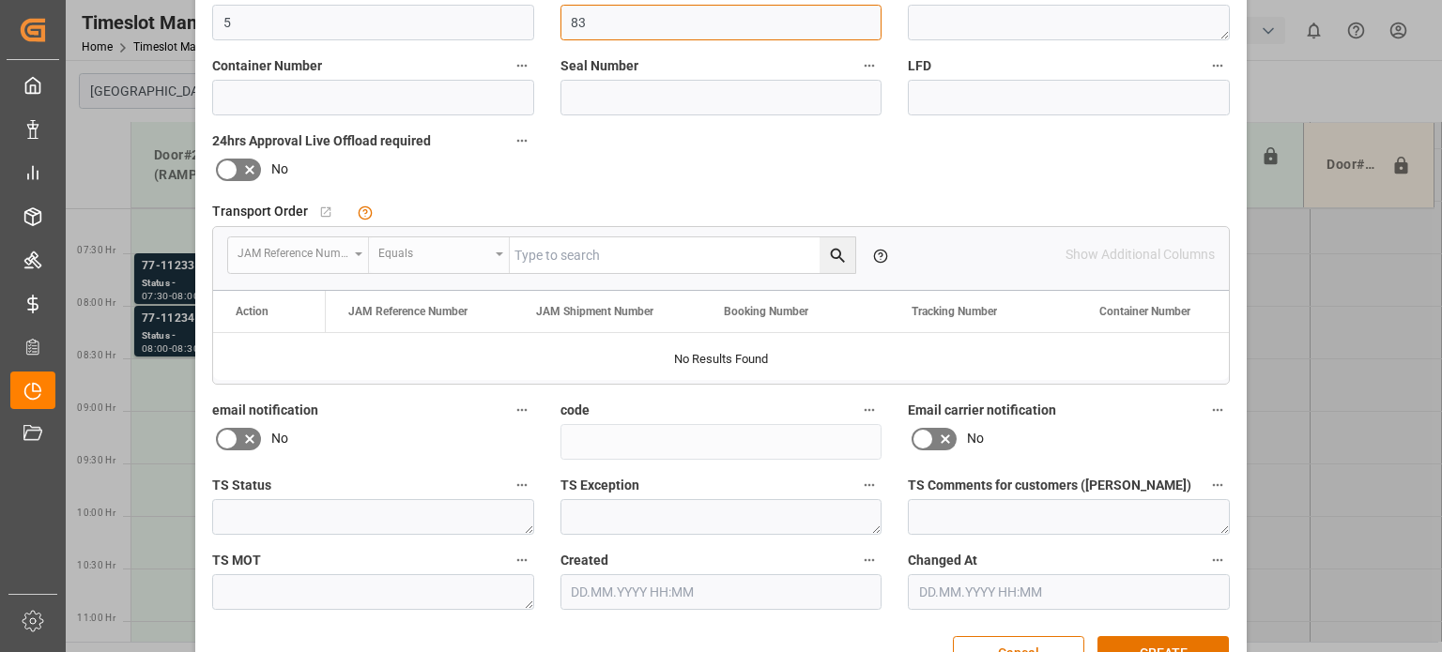
scroll to position [486, 0]
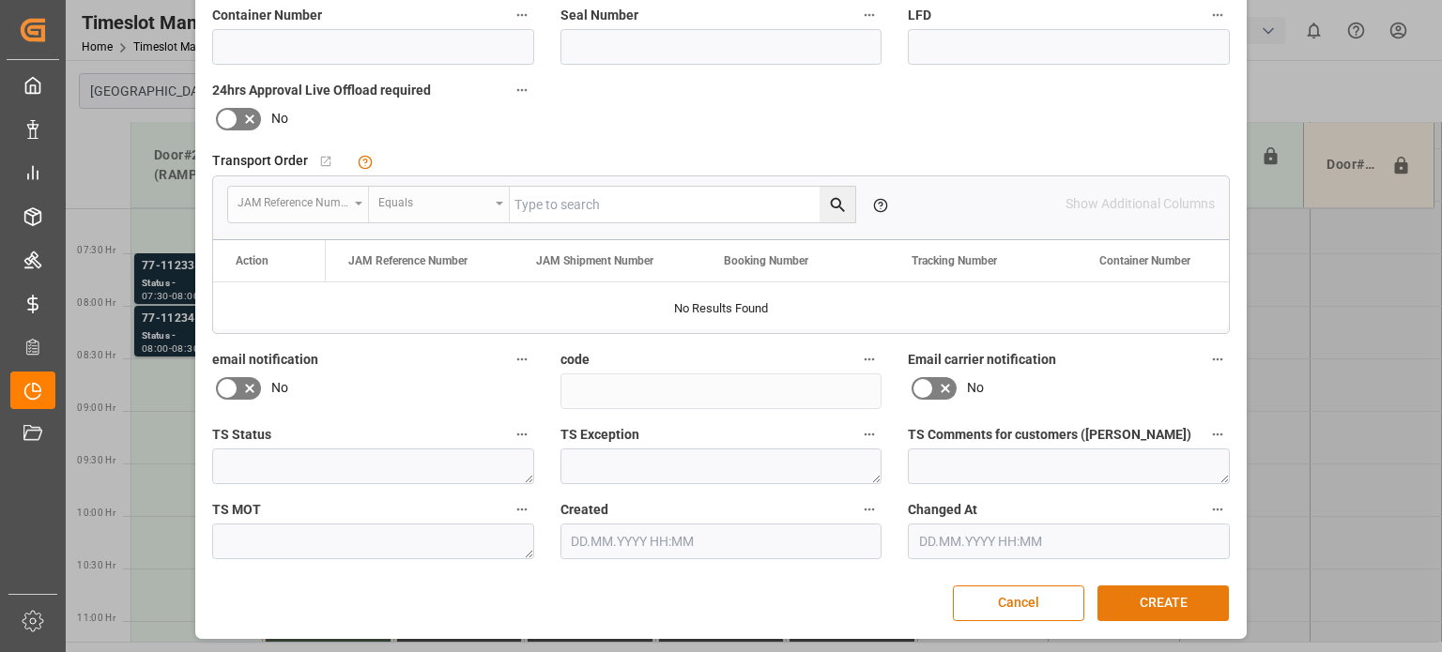
type input "83"
click at [1161, 601] on button "CREATE" at bounding box center [1162, 604] width 131 height 36
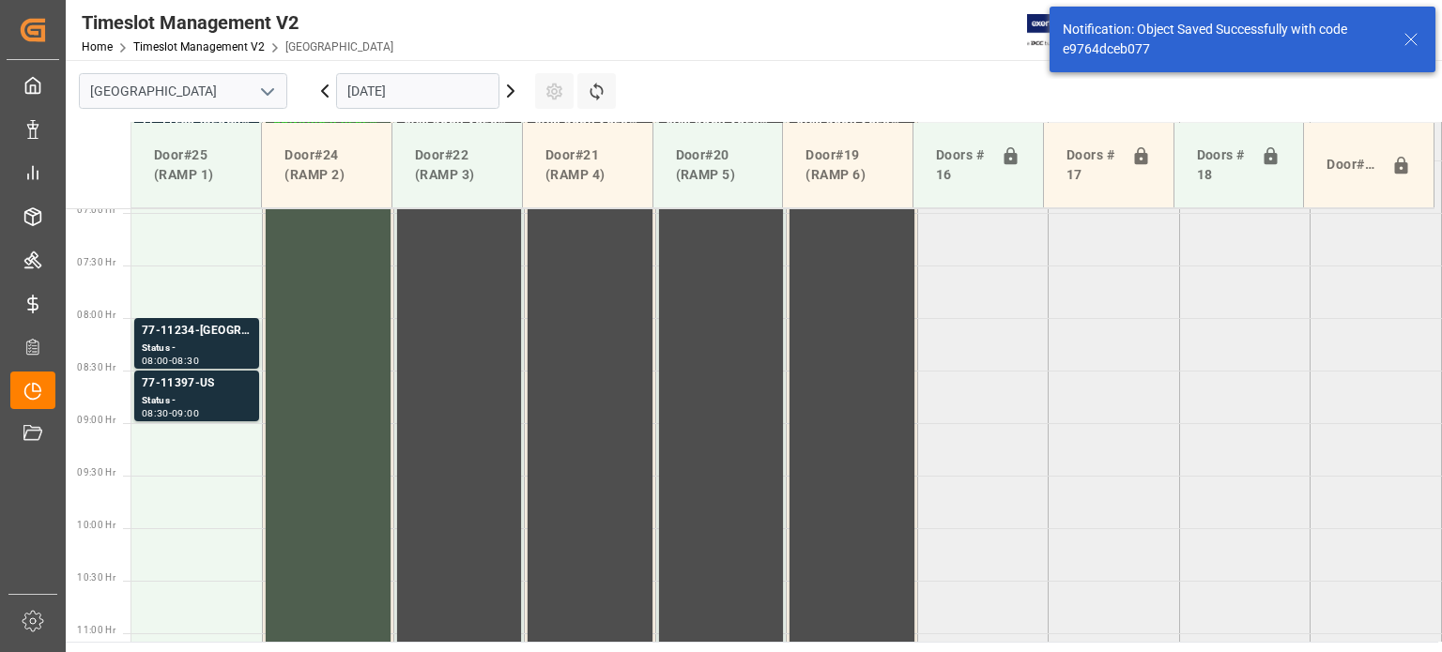
scroll to position [743, 0]
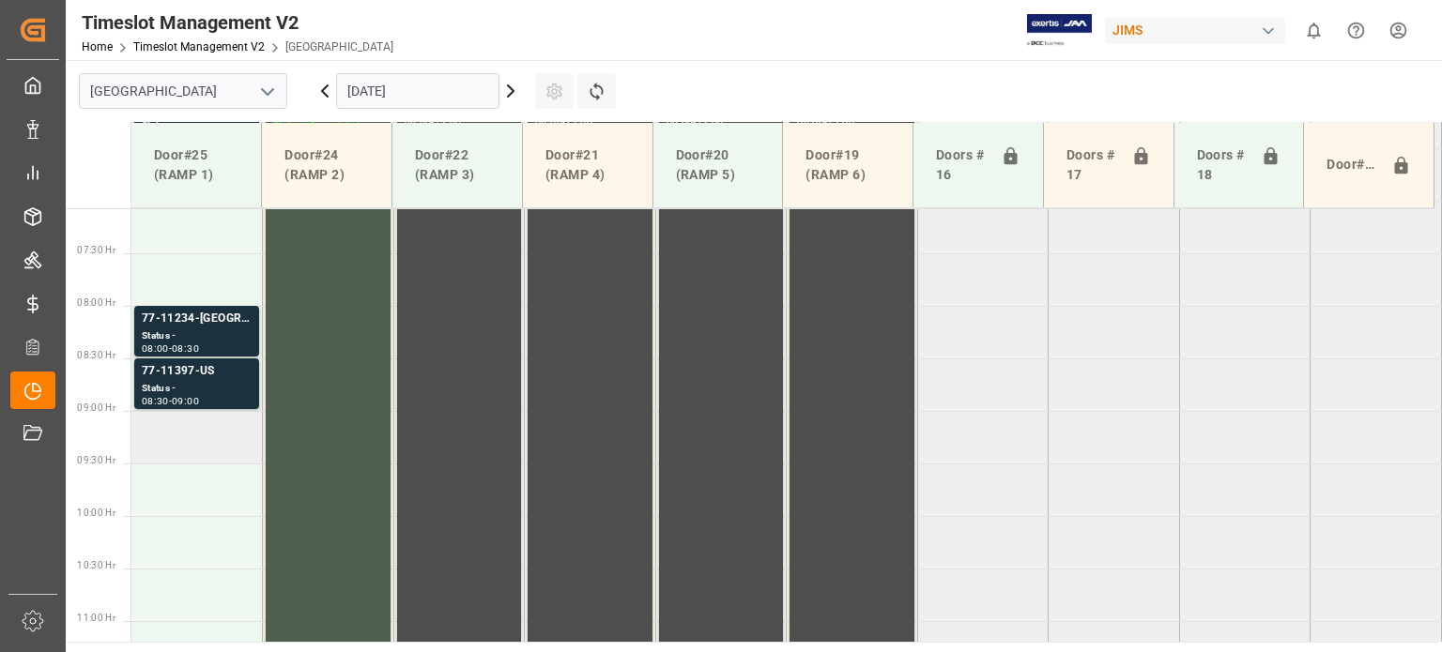
click at [206, 438] on td at bounding box center [196, 437] width 131 height 53
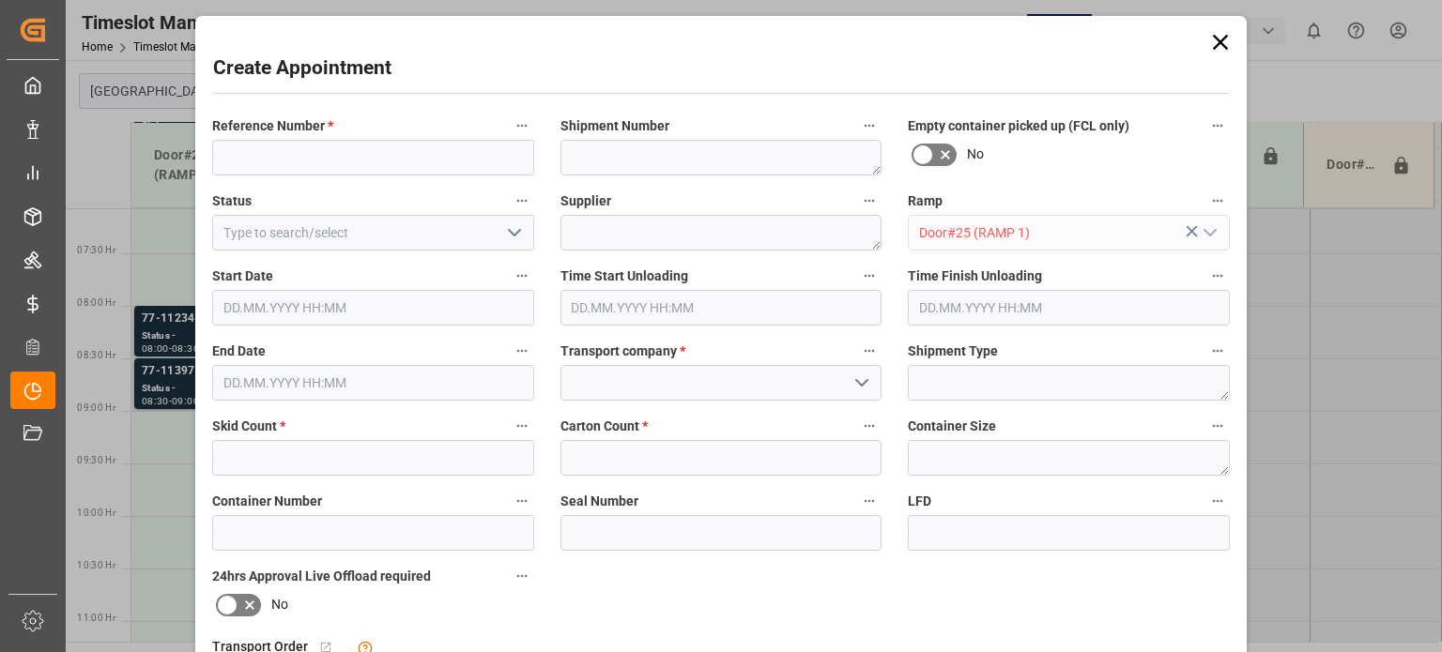
type input "[DATE] 09:00"
type input "[DATE] 09:30"
click at [1219, 32] on icon at bounding box center [1220, 42] width 26 height 26
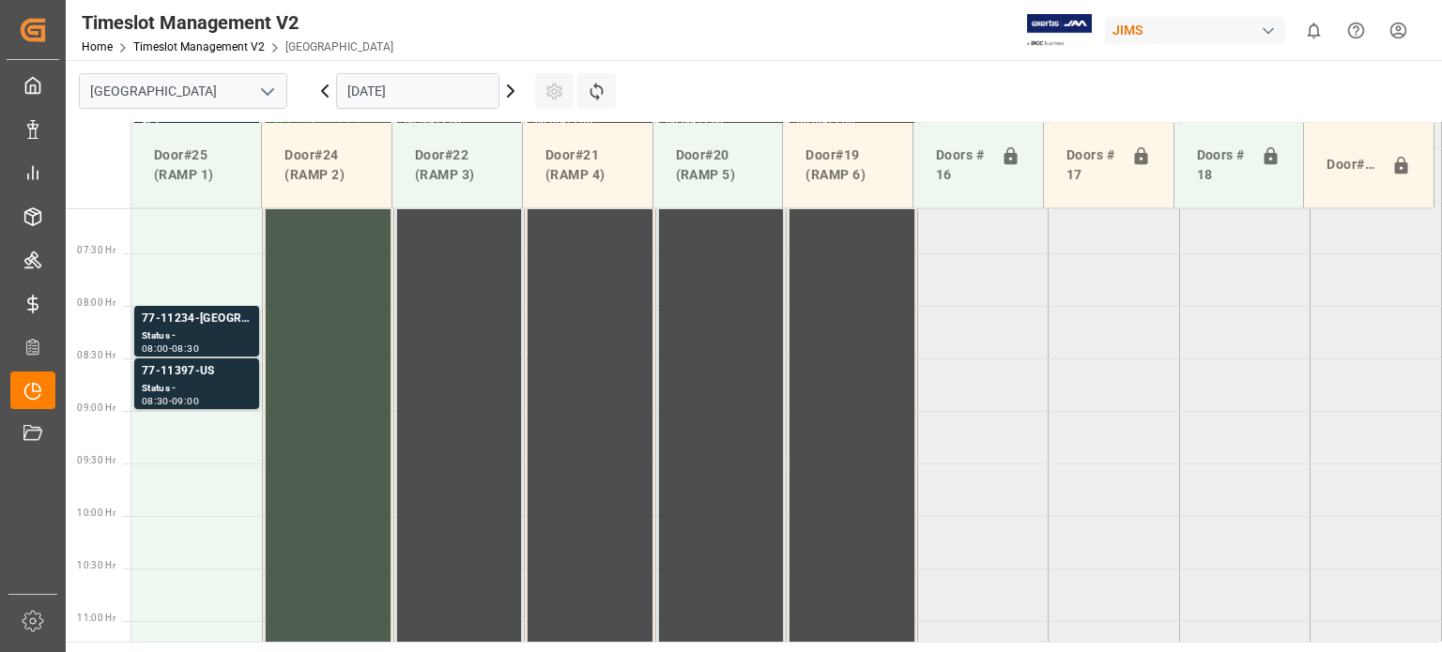
click at [420, 86] on input "[DATE]" at bounding box center [417, 91] width 163 height 36
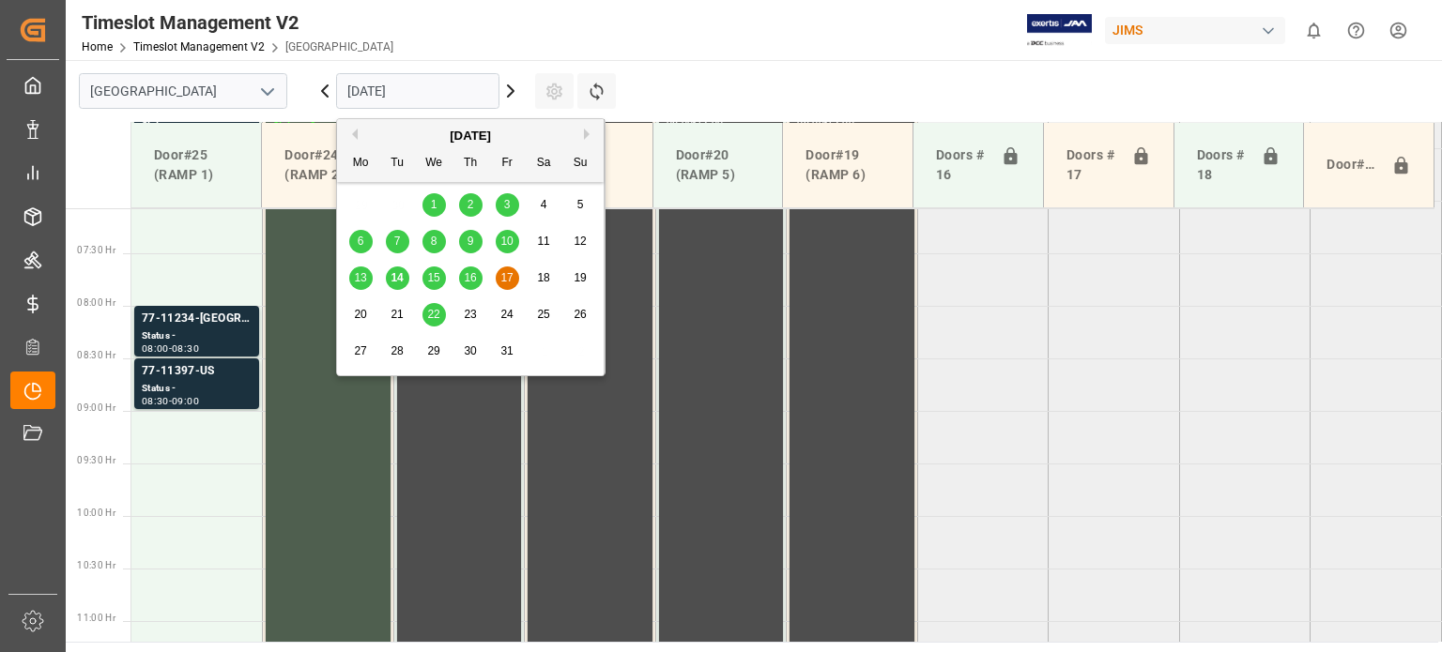
click at [465, 274] on span "16" at bounding box center [470, 277] width 12 height 13
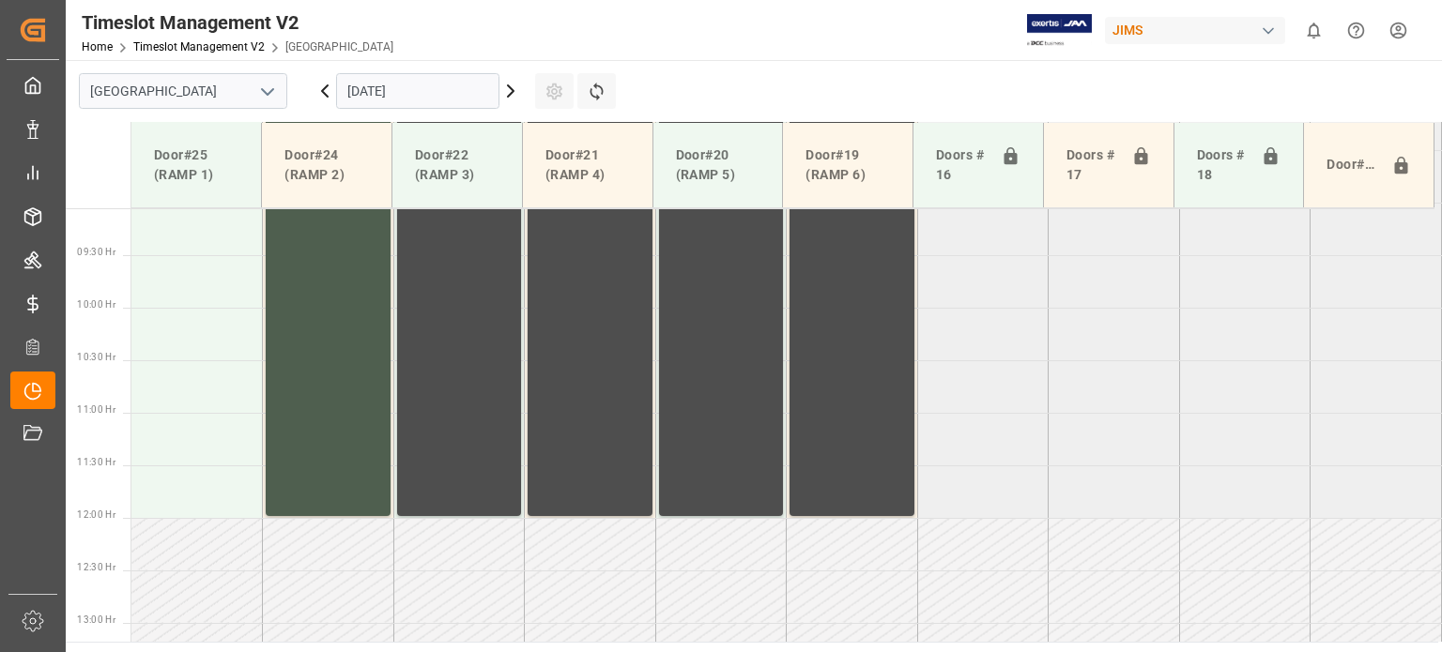
scroll to position [954, 0]
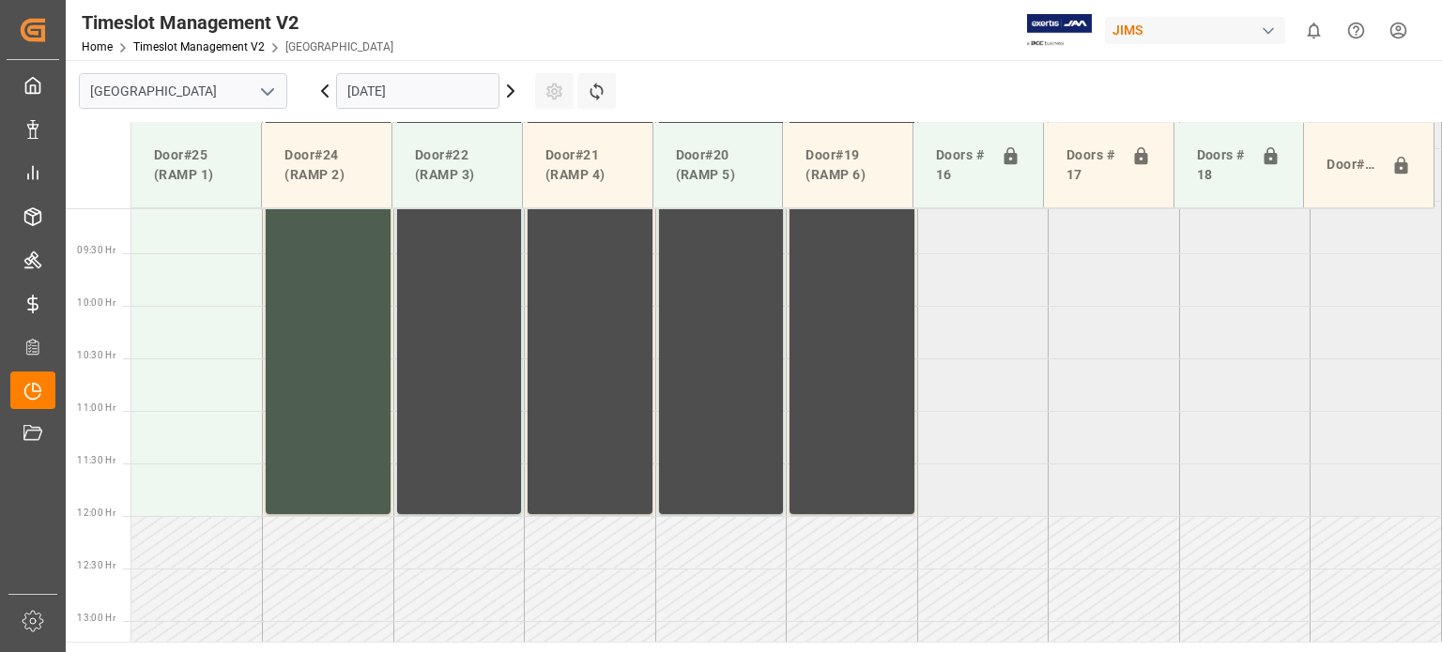
click at [438, 86] on input "[DATE]" at bounding box center [417, 91] width 163 height 36
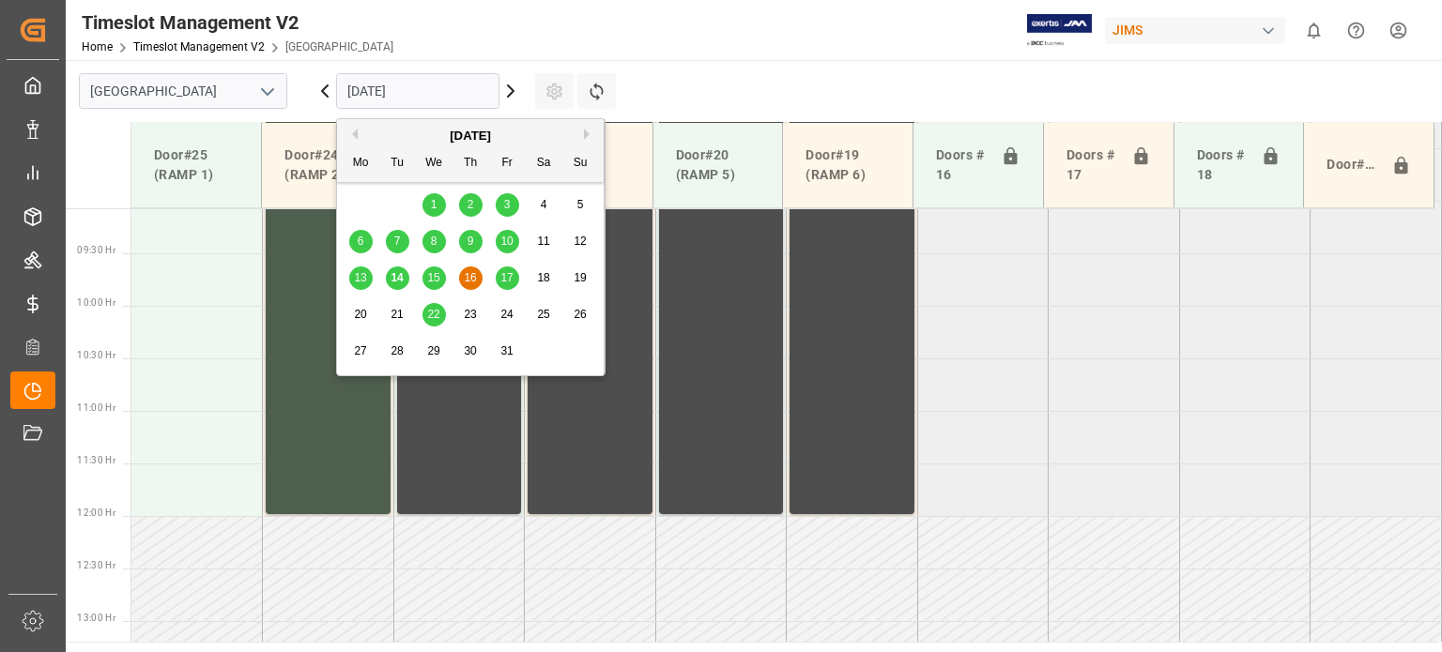
click at [509, 276] on span "17" at bounding box center [506, 277] width 12 height 13
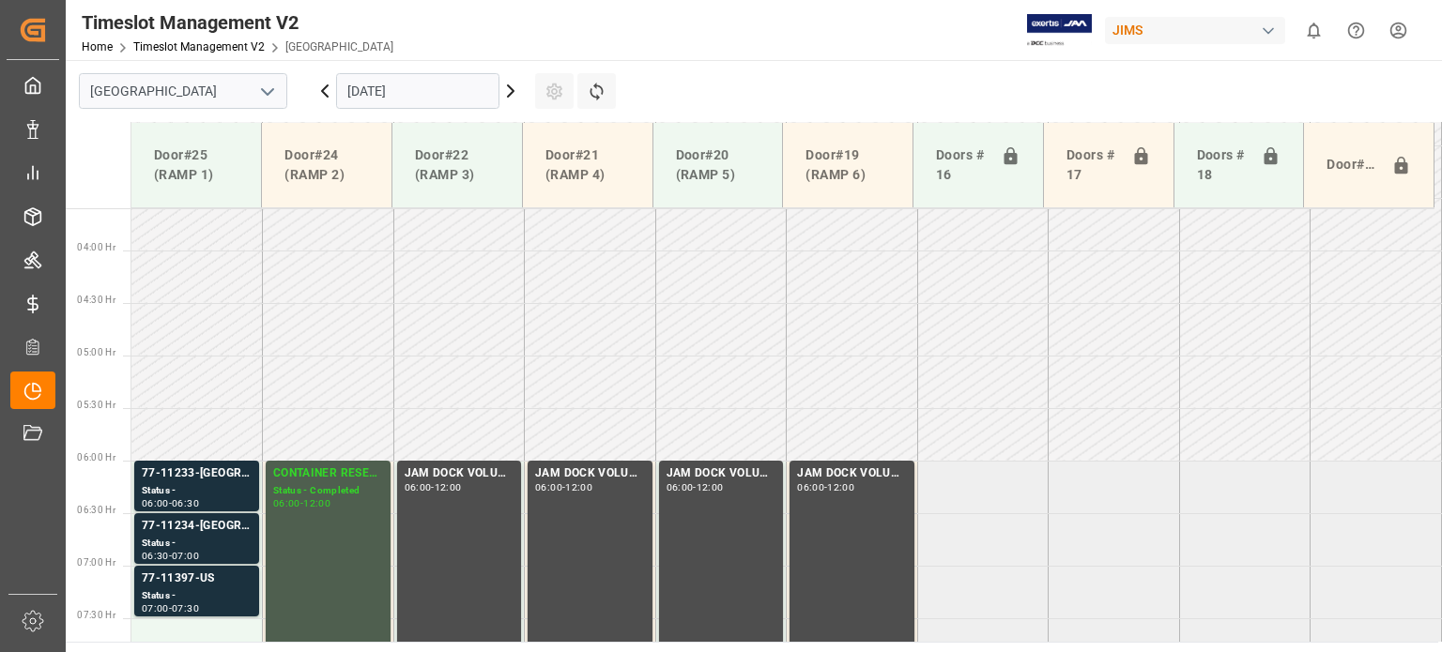
scroll to position [484, 0]
